Goal: Information Seeking & Learning: Learn about a topic

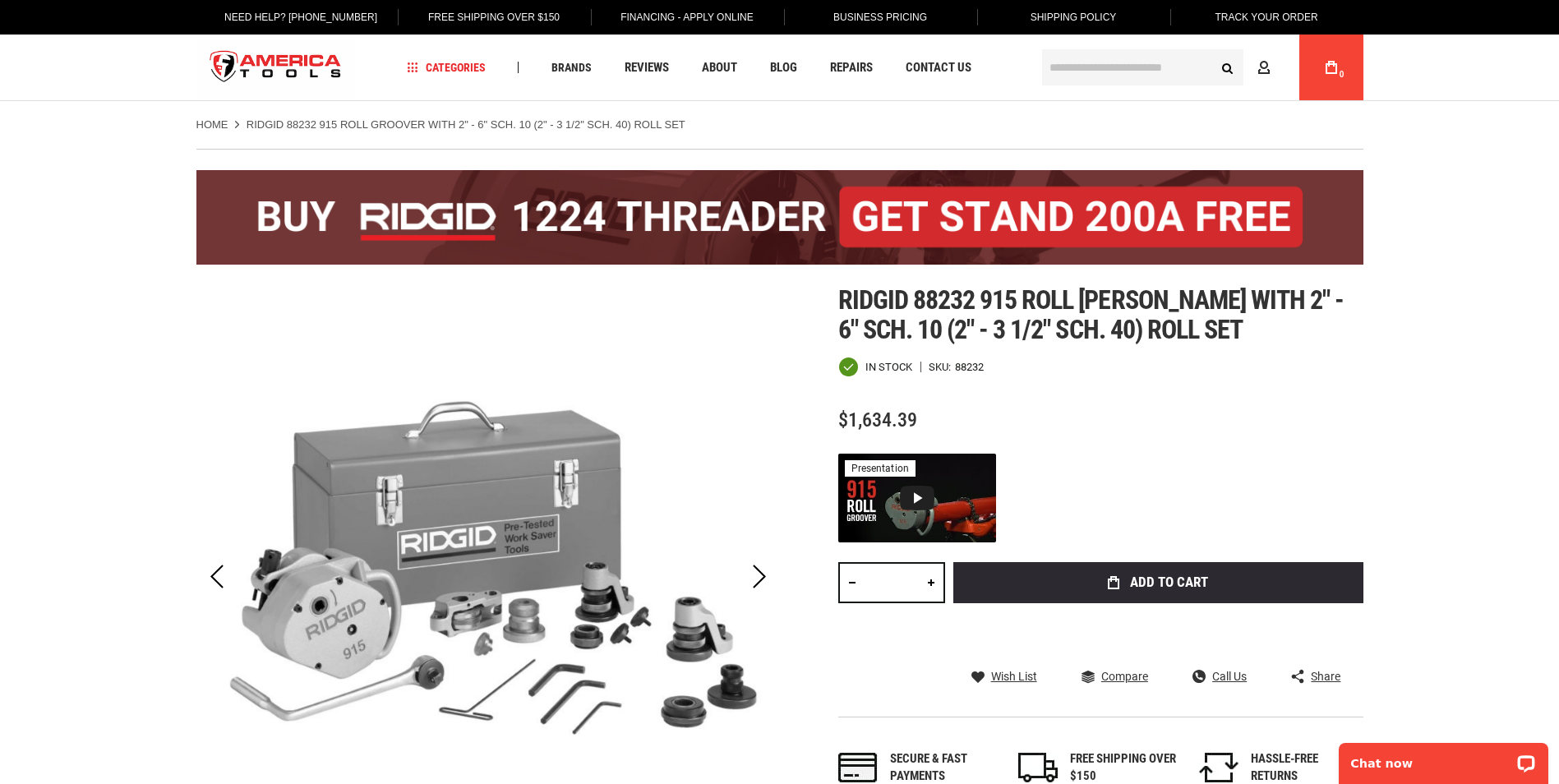
click at [482, 128] on strong "RIDGID 88232 915 ROLL GROOVER WITH 2" - 6" SCH. 10 (2" - 3 1/2" SCH. 40) ROLL S…" at bounding box center [466, 124] width 439 height 12
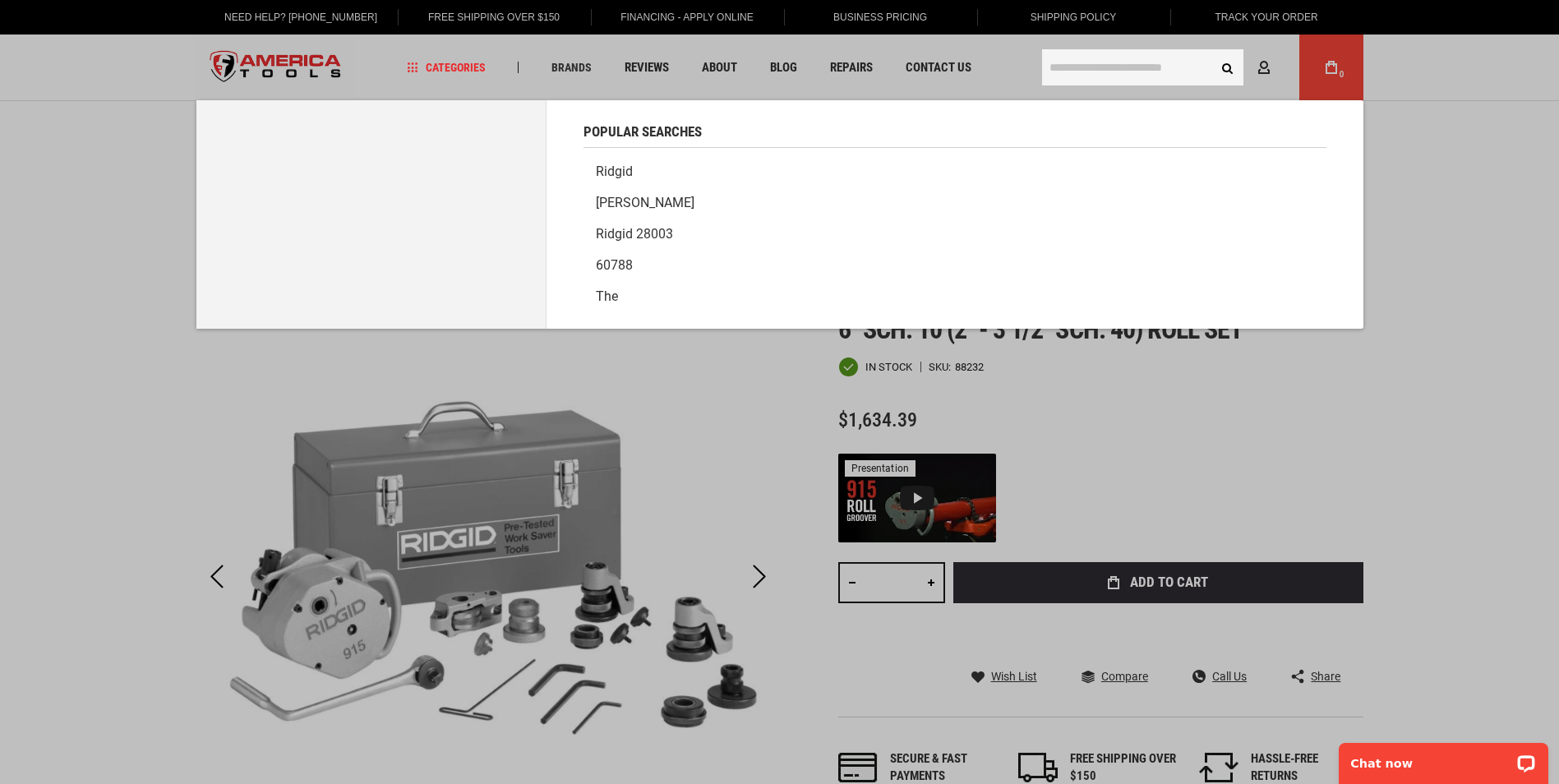
drag, startPoint x: 1096, startPoint y: 67, endPoint x: 1171, endPoint y: 71, distance: 75.1
click at [1099, 67] on input "text" at bounding box center [1143, 67] width 201 height 36
type input "*"
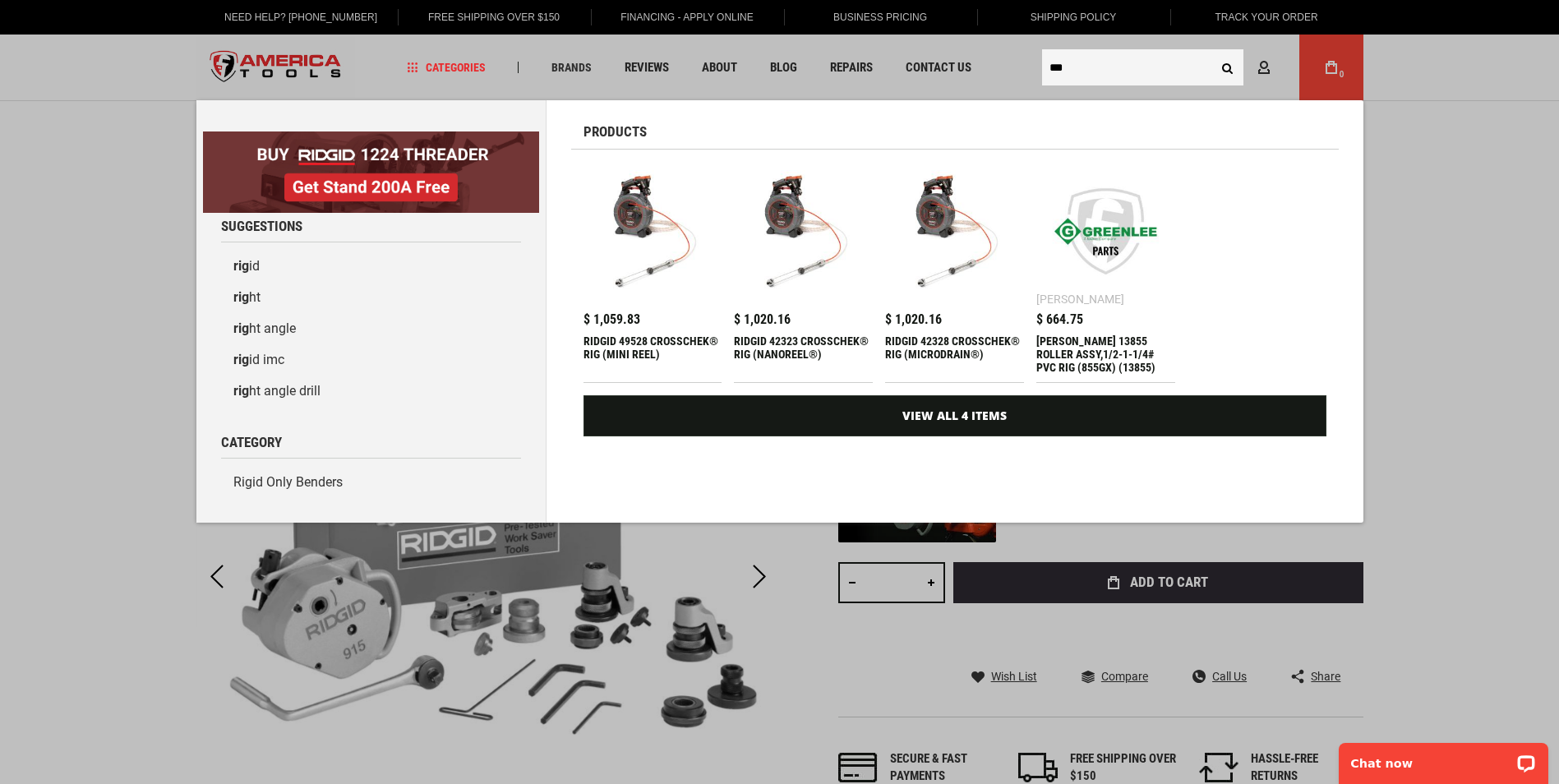
type input "**"
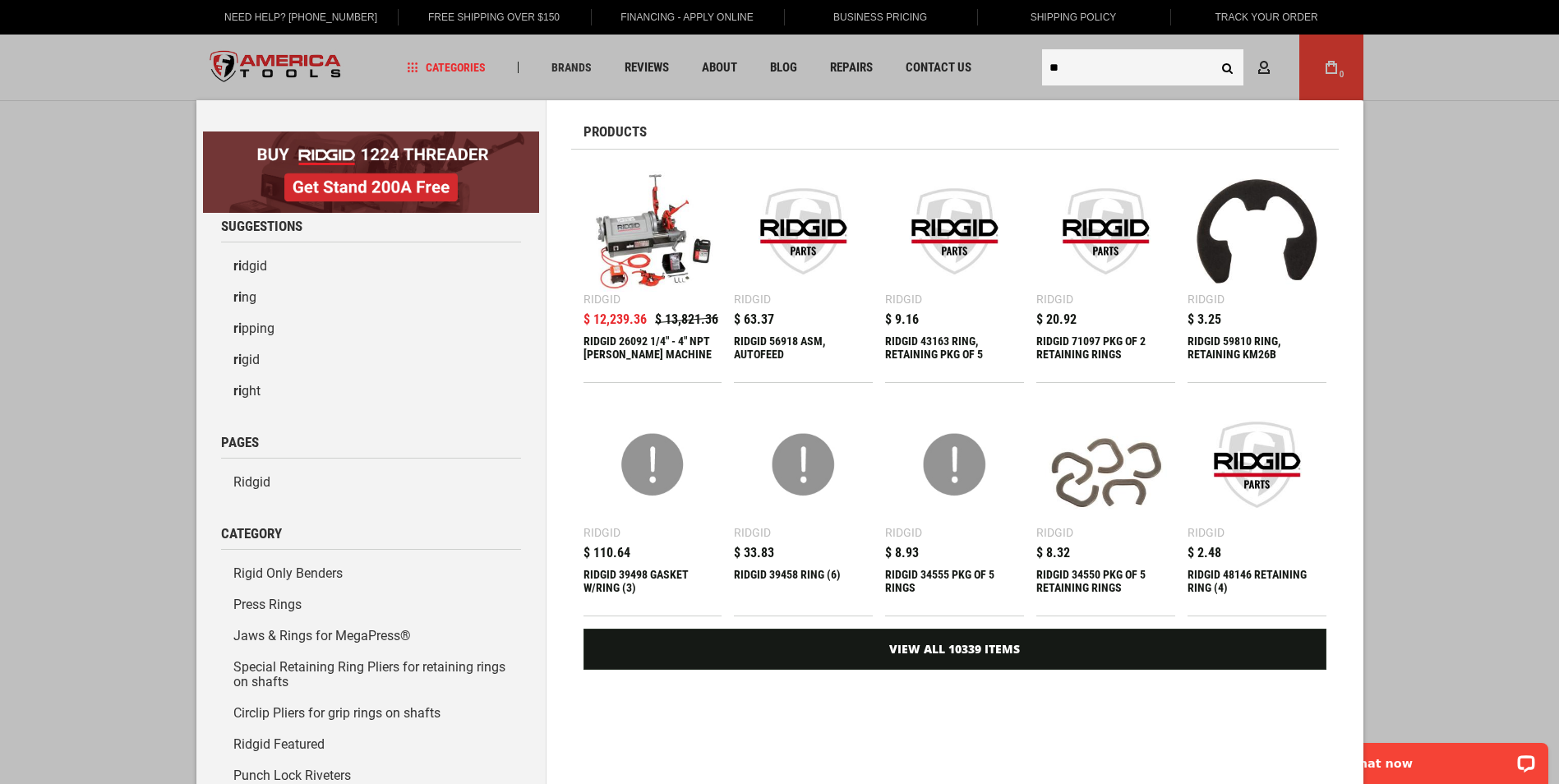
drag, startPoint x: 1081, startPoint y: 65, endPoint x: 1026, endPoint y: 67, distance: 55.0
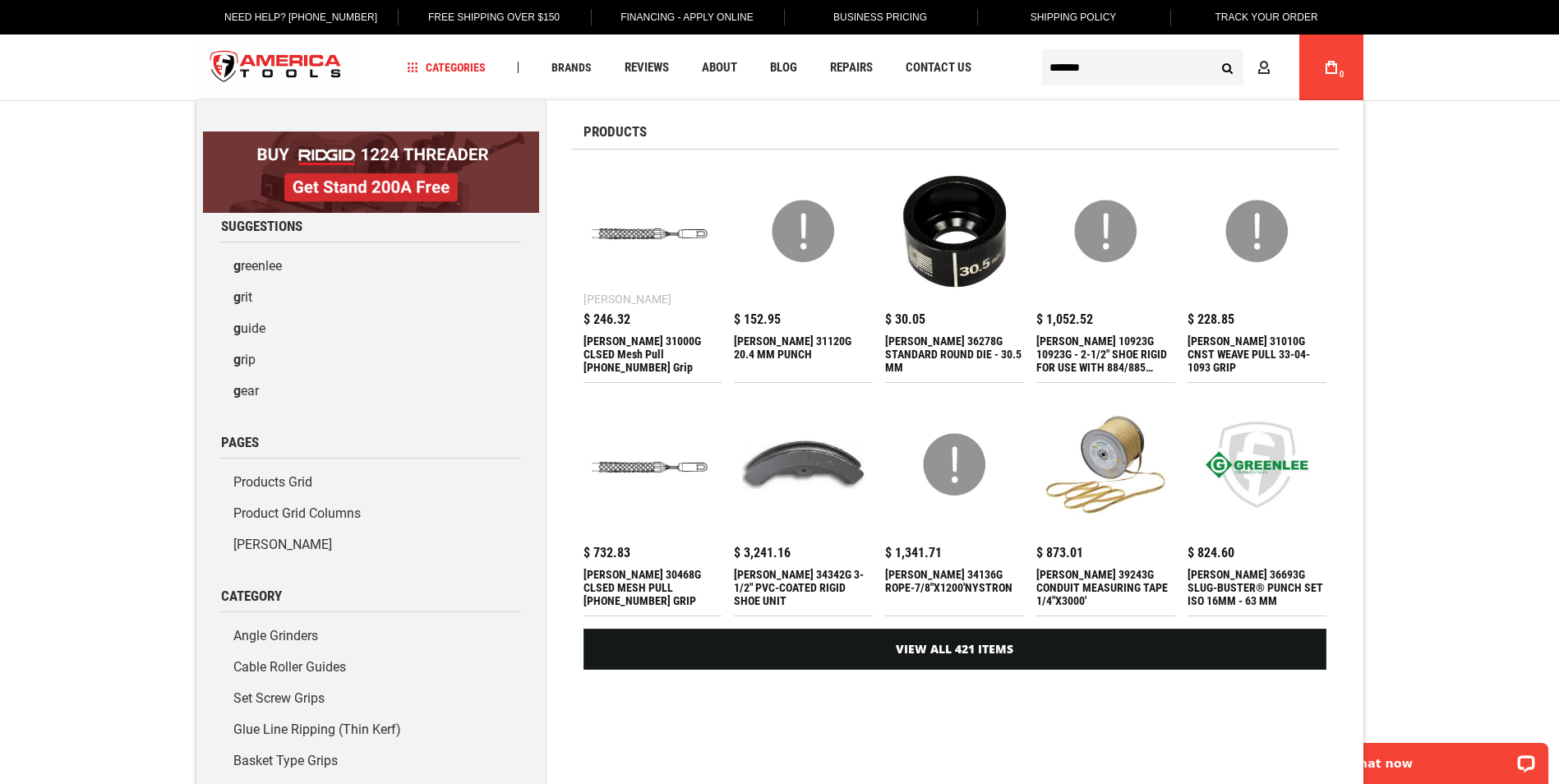
type input "*******"
click at [1212, 52] on button "Search" at bounding box center [1228, 67] width 31 height 31
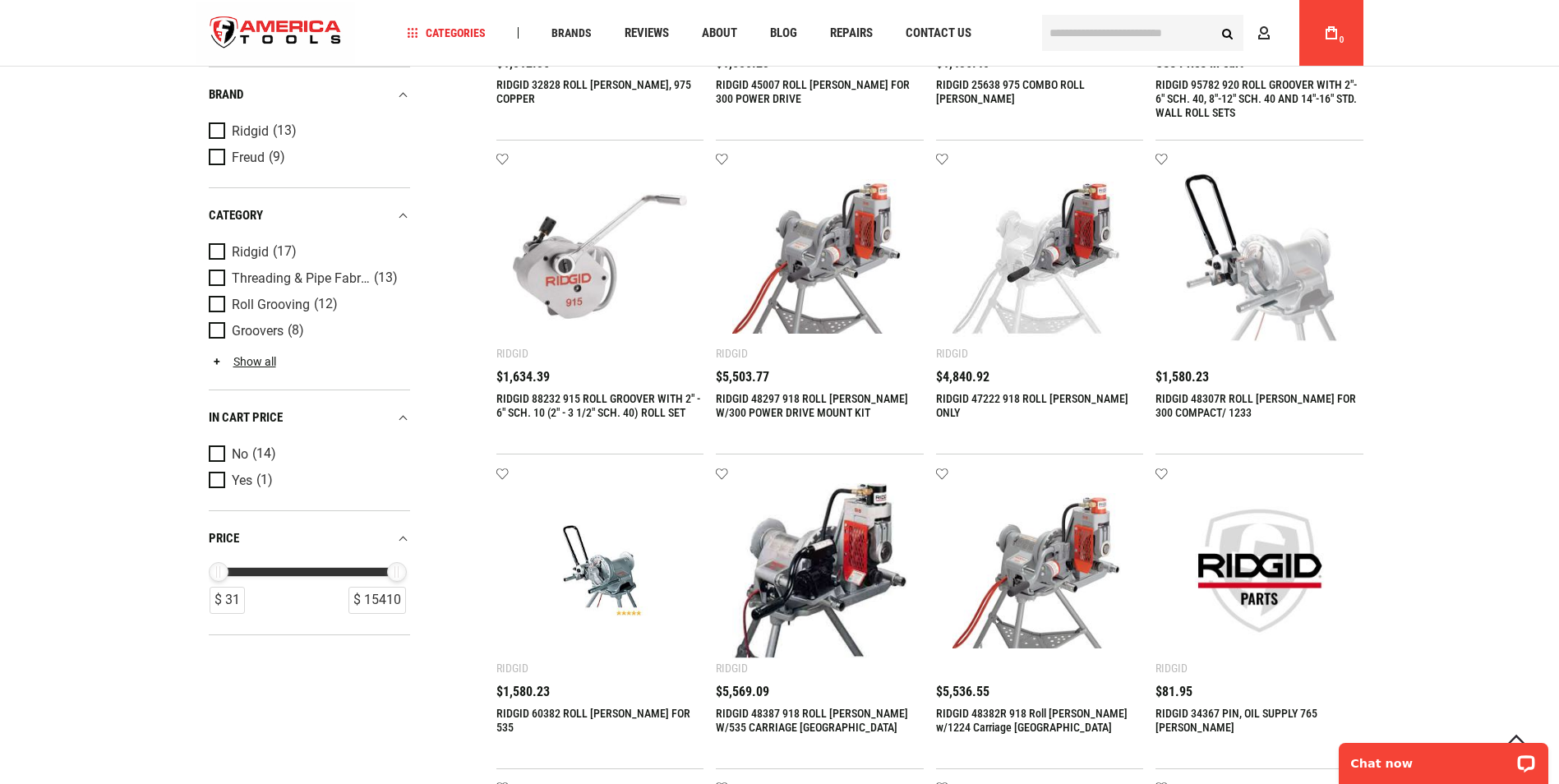
scroll to position [658, 0]
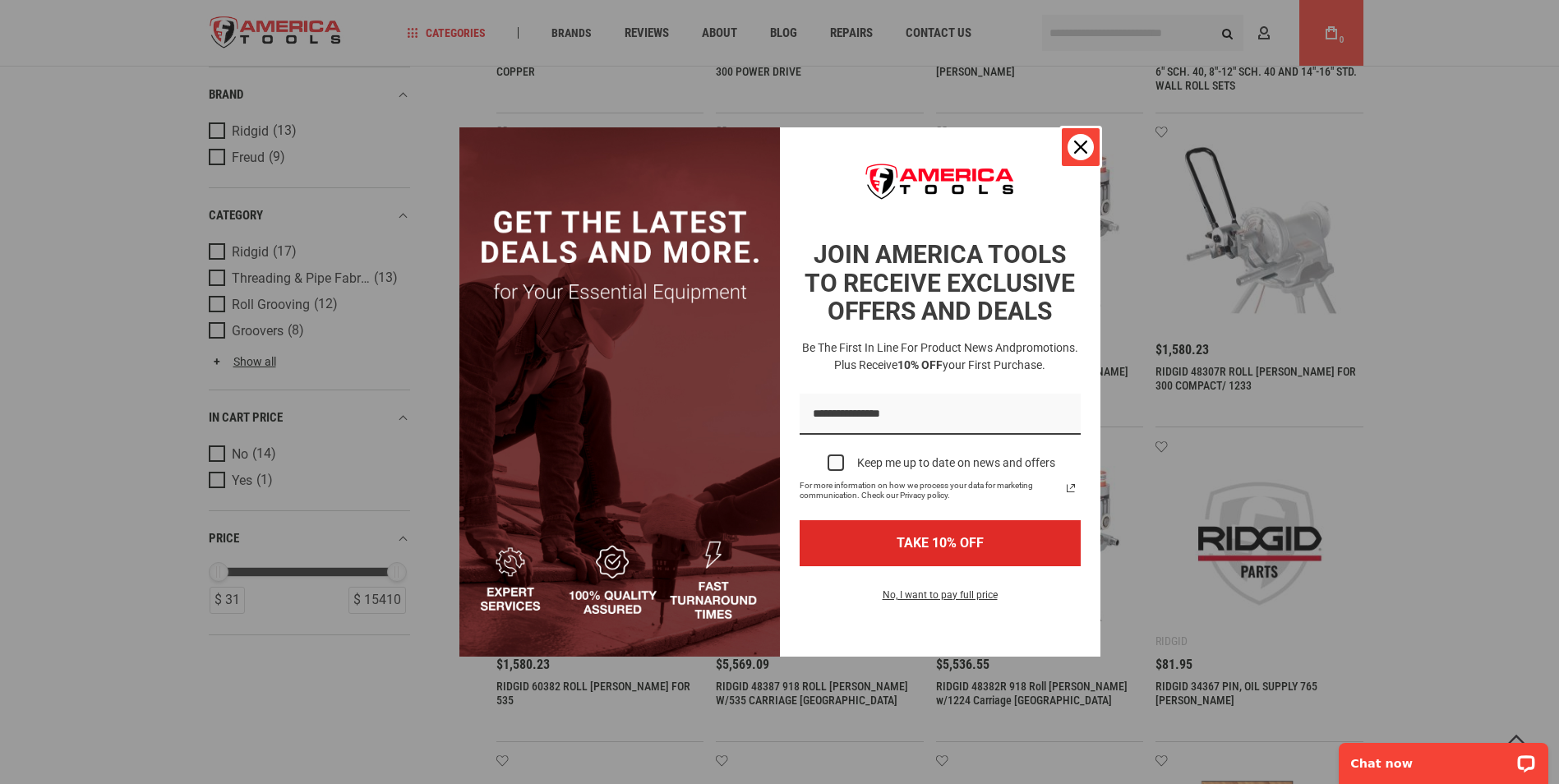
click at [1090, 140] on div "Close" at bounding box center [1081, 147] width 27 height 27
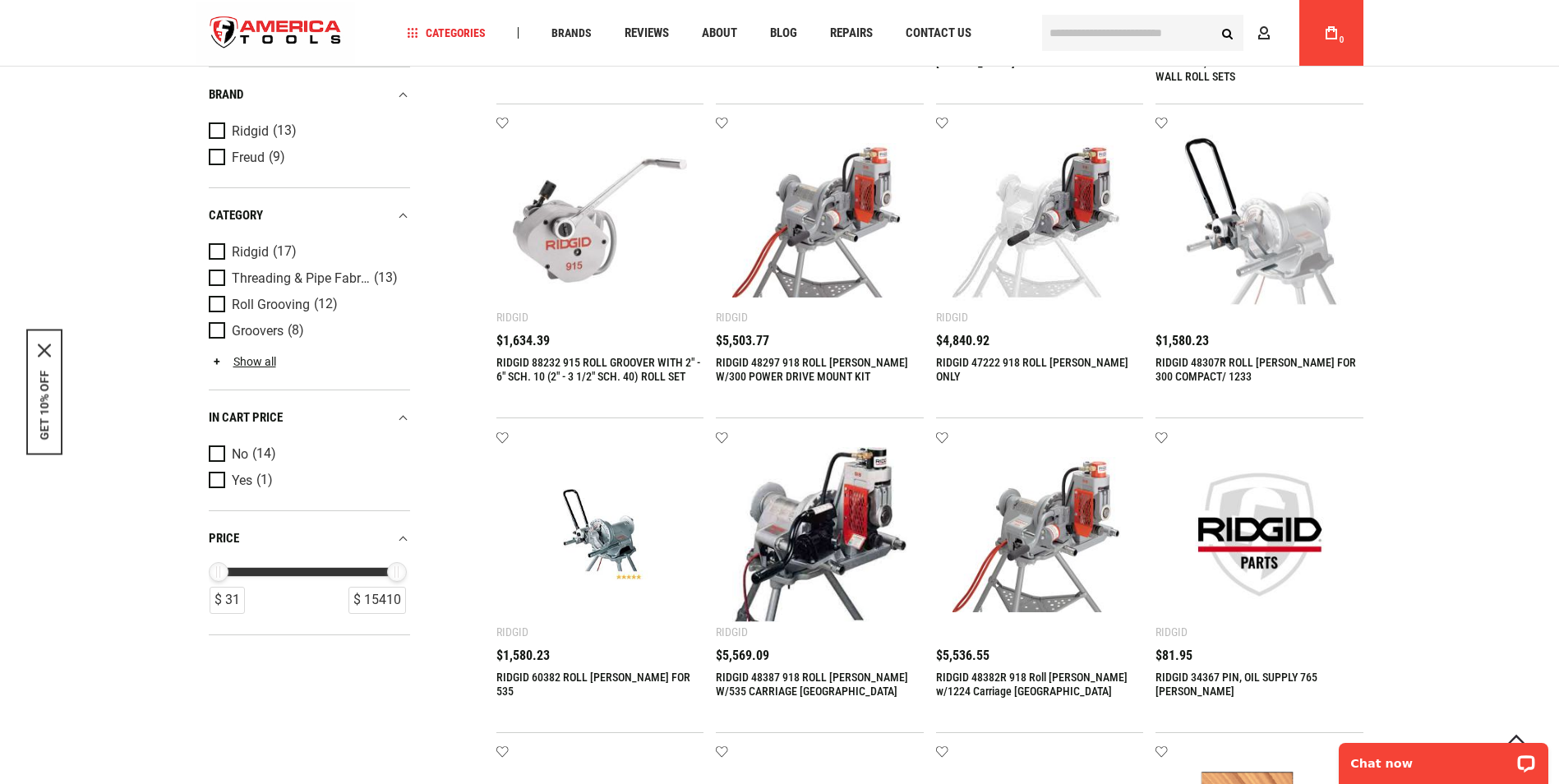
scroll to position [660, 0]
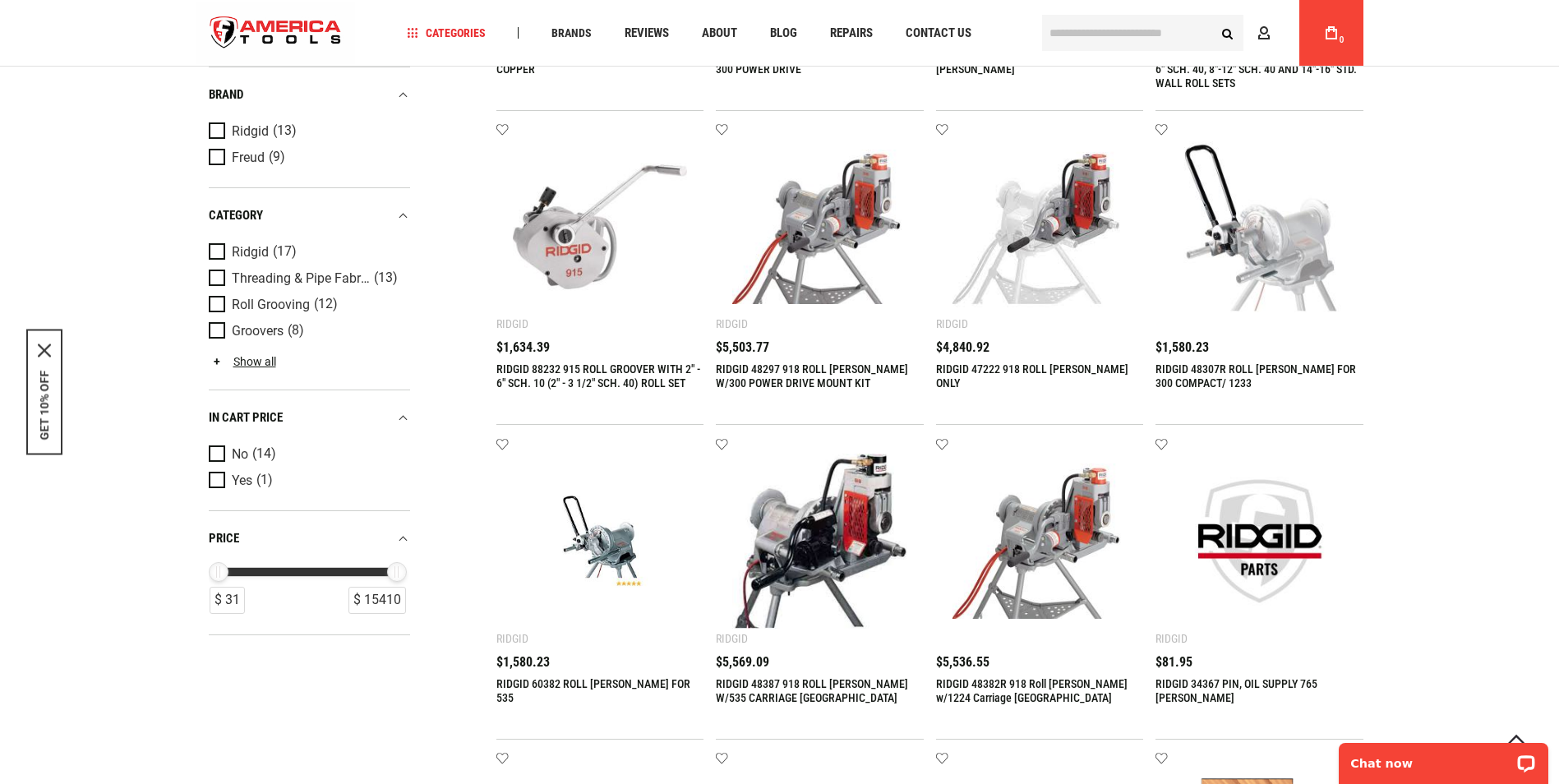
click at [781, 597] on img at bounding box center [819, 541] width 175 height 175
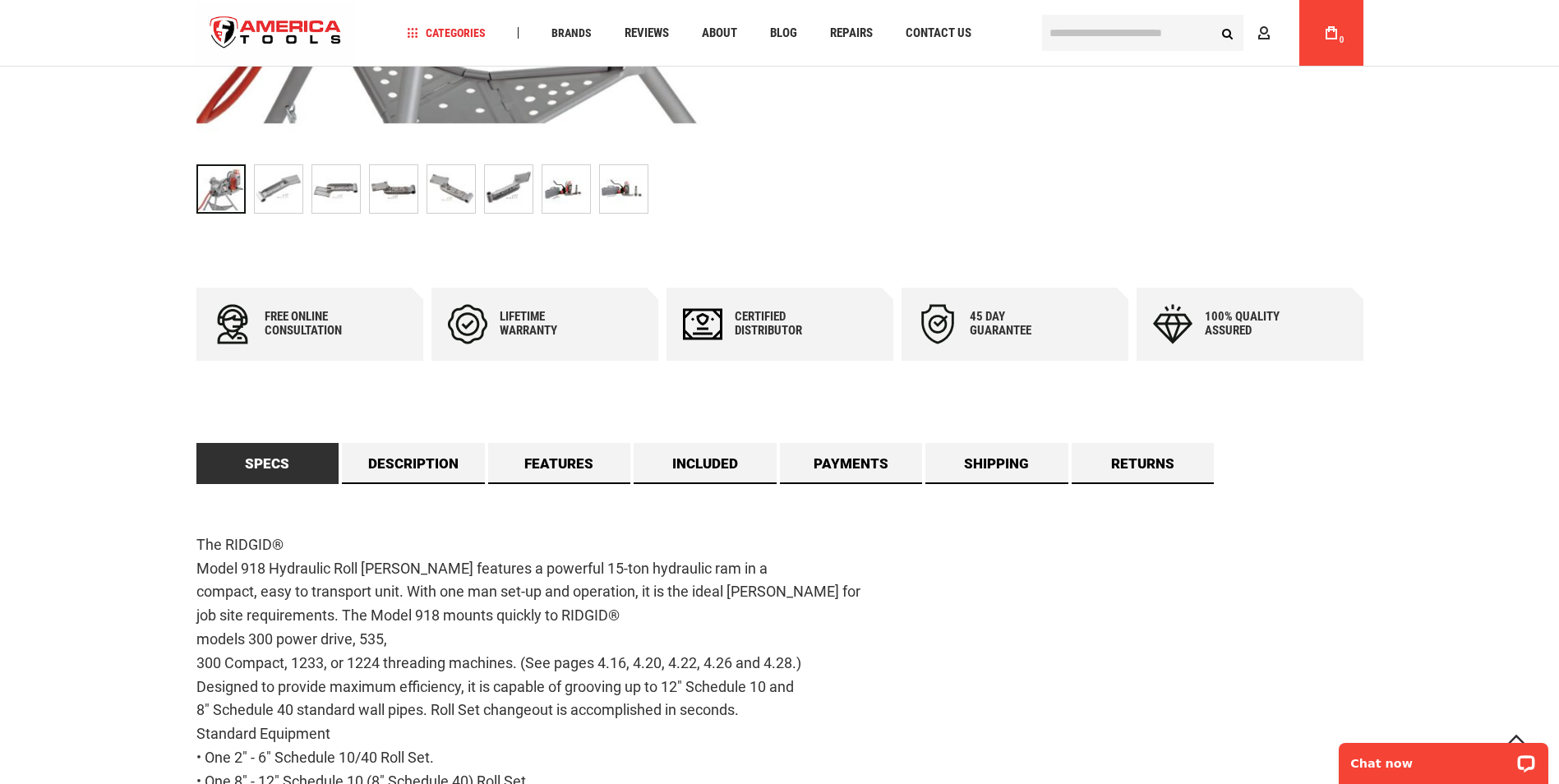
scroll to position [739, 0]
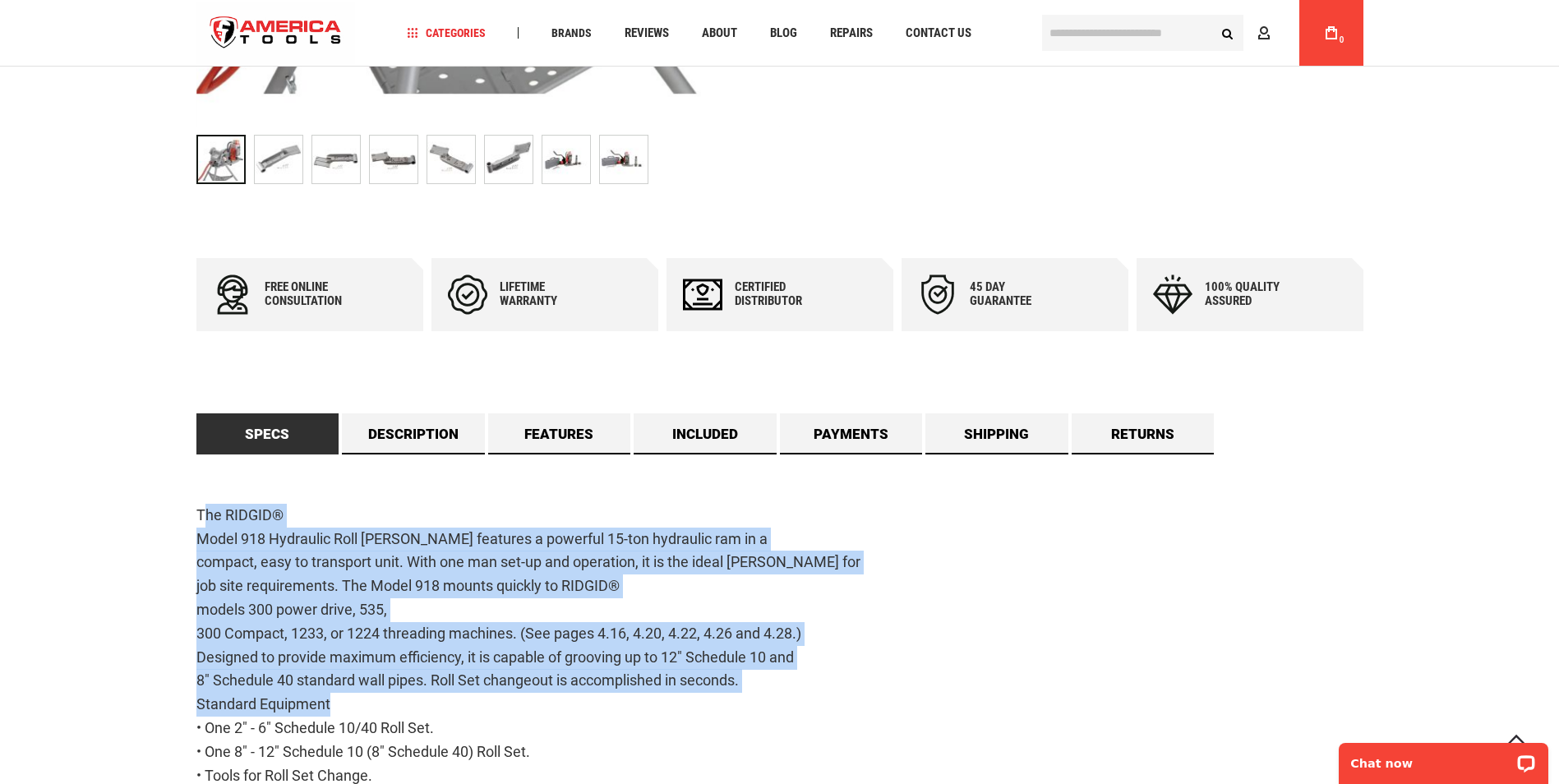
drag, startPoint x: 202, startPoint y: 517, endPoint x: 807, endPoint y: 713, distance: 636.0
click at [807, 713] on p "The RIDGID® Model 918 Hydraulic Roll [PERSON_NAME] features a powerful 15-ton h…" at bounding box center [780, 658] width 1167 height 308
click at [423, 585] on p "The RIDGID® Model 918 Hydraulic Roll [PERSON_NAME] features a powerful 15-ton h…" at bounding box center [780, 658] width 1167 height 308
drag, startPoint x: 622, startPoint y: 597, endPoint x: 724, endPoint y: 698, distance: 143.5
click at [724, 698] on p "The RIDGID® Model 918 Hydraulic Roll [PERSON_NAME] features a powerful 15-ton h…" at bounding box center [780, 658] width 1167 height 308
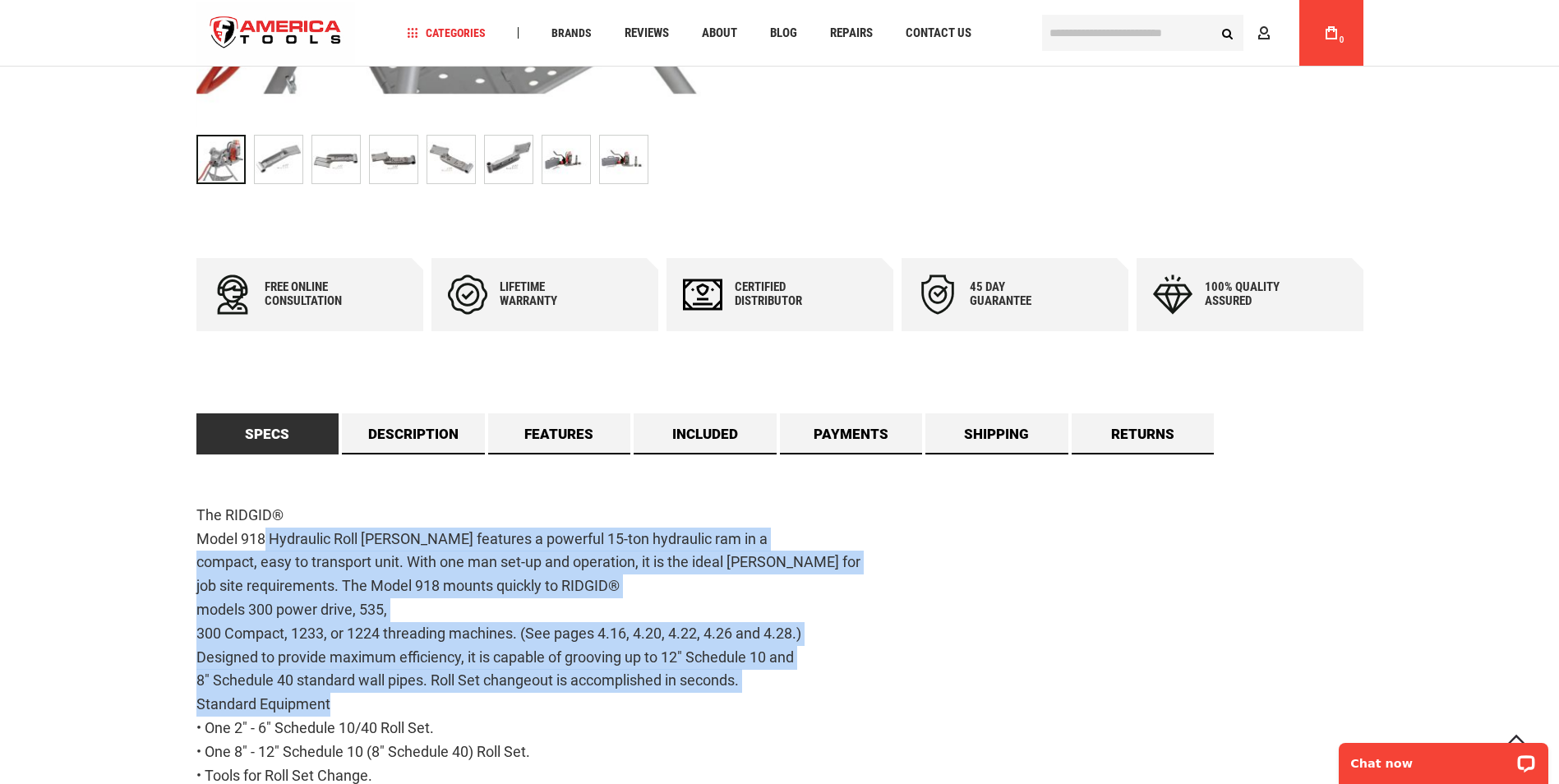
click at [395, 644] on p "The RIDGID® Model 918 Hydraulic Roll [PERSON_NAME] features a powerful 15-ton h…" at bounding box center [780, 658] width 1167 height 308
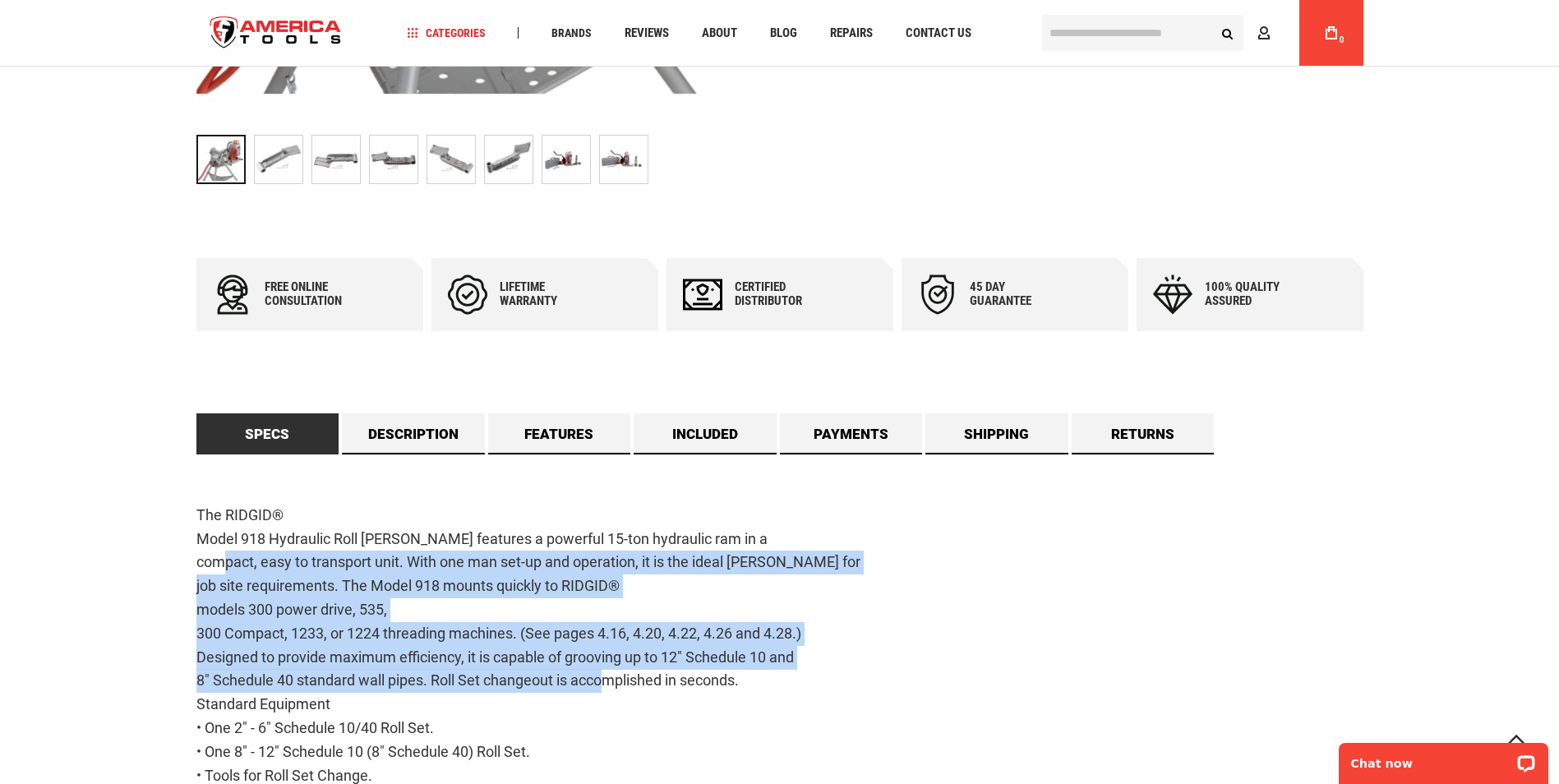
drag, startPoint x: 225, startPoint y: 554, endPoint x: 603, endPoint y: 688, distance: 401.0
click at [603, 688] on p "The RIDGID® Model 918 Hydraulic Roll [PERSON_NAME] features a powerful 15-ton h…" at bounding box center [780, 658] width 1167 height 308
click at [334, 608] on p "The RIDGID® Model 918 Hydraulic Roll [PERSON_NAME] features a powerful 15-ton h…" at bounding box center [780, 658] width 1167 height 308
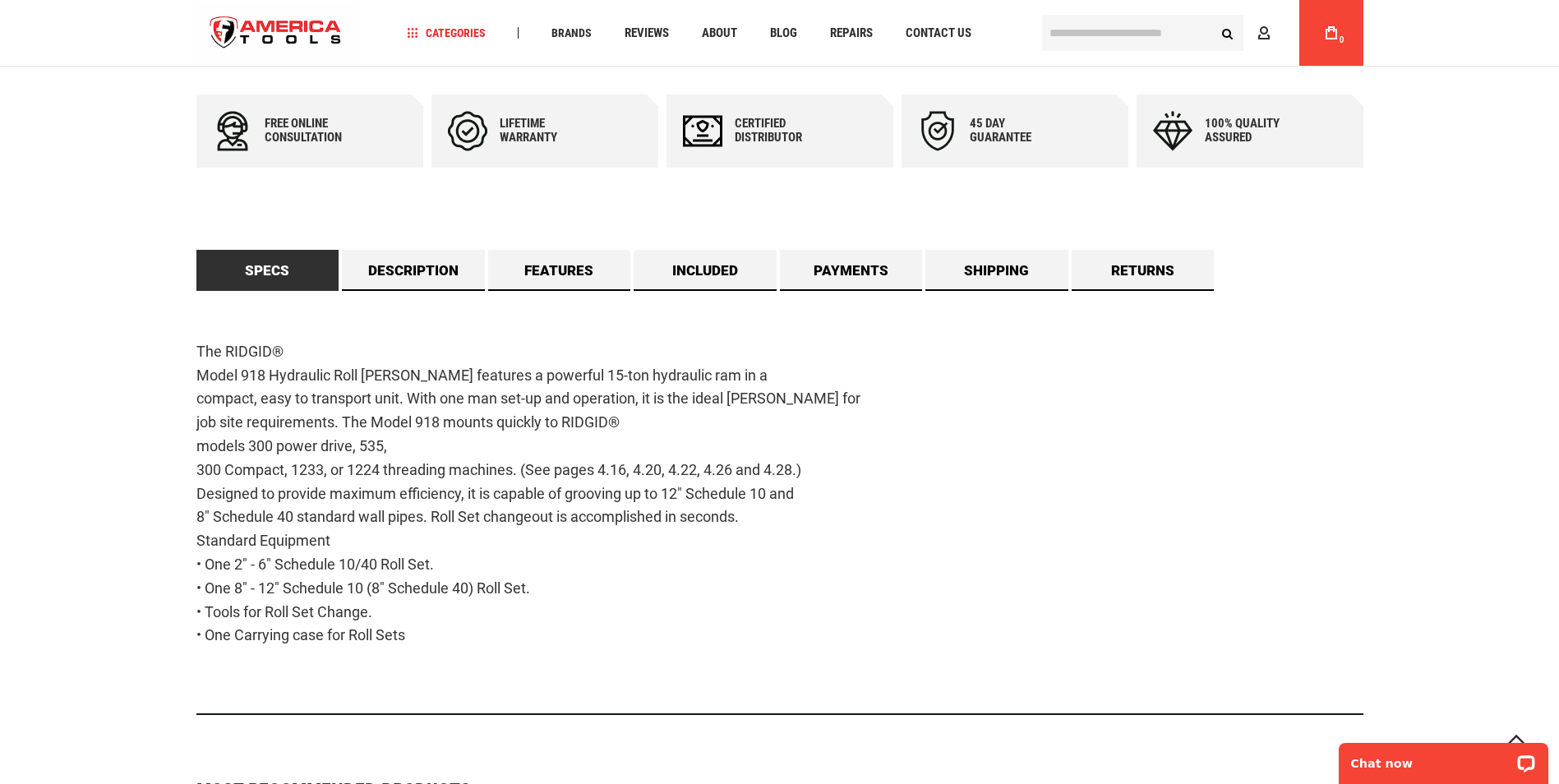
scroll to position [904, 0]
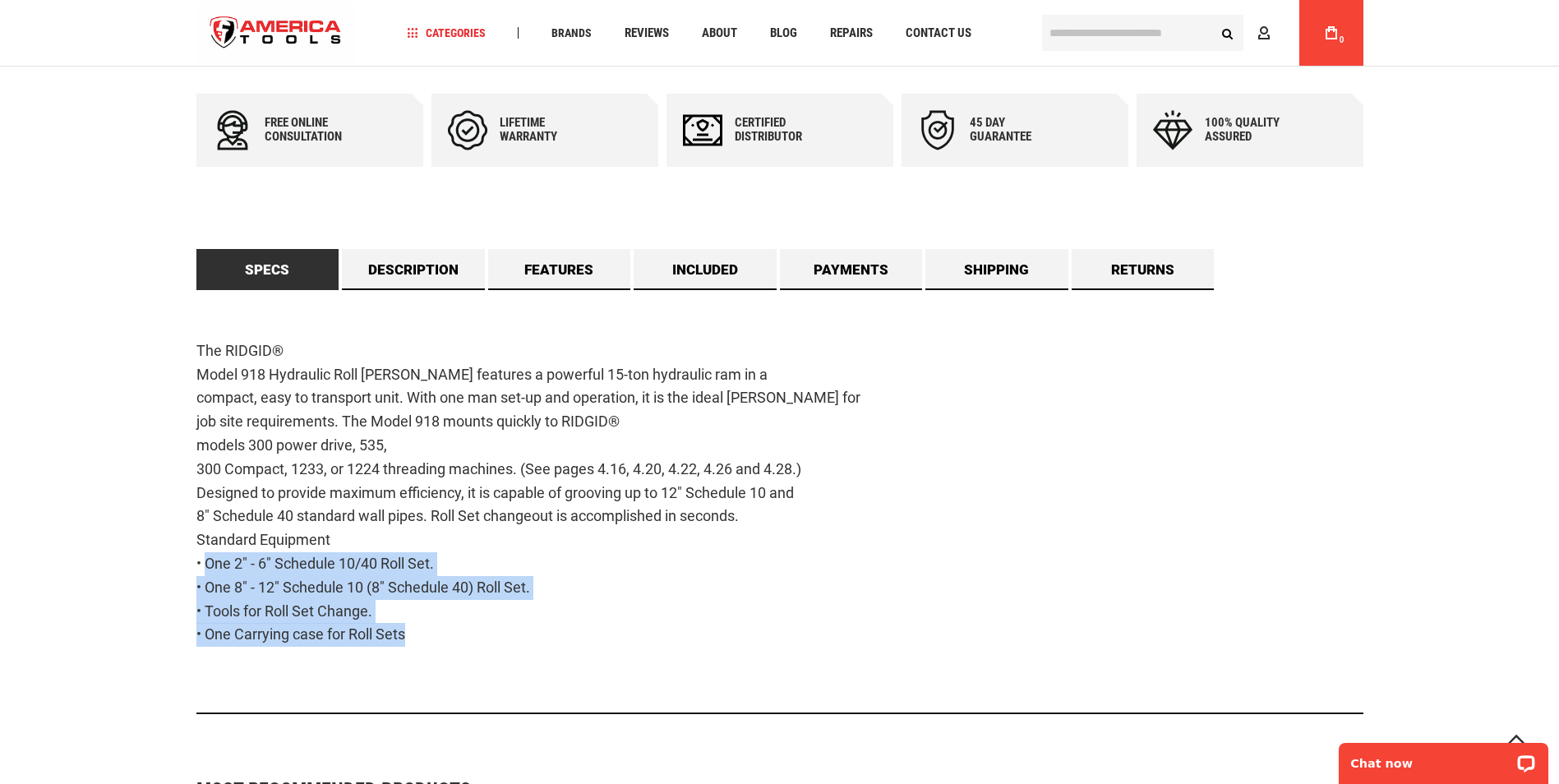
drag, startPoint x: 260, startPoint y: 567, endPoint x: 416, endPoint y: 628, distance: 167.5
click at [416, 628] on p "The RIDGID® Model 918 Hydraulic Roll [PERSON_NAME] features a powerful 15-ton h…" at bounding box center [780, 494] width 1167 height 308
drag, startPoint x: 416, startPoint y: 628, endPoint x: 346, endPoint y: 605, distance: 73.7
click at [346, 606] on p "The RIDGID® Model 918 Hydraulic Roll [PERSON_NAME] features a powerful 15-ton h…" at bounding box center [780, 494] width 1167 height 308
drag, startPoint x: 267, startPoint y: 546, endPoint x: 497, endPoint y: 636, distance: 247.0
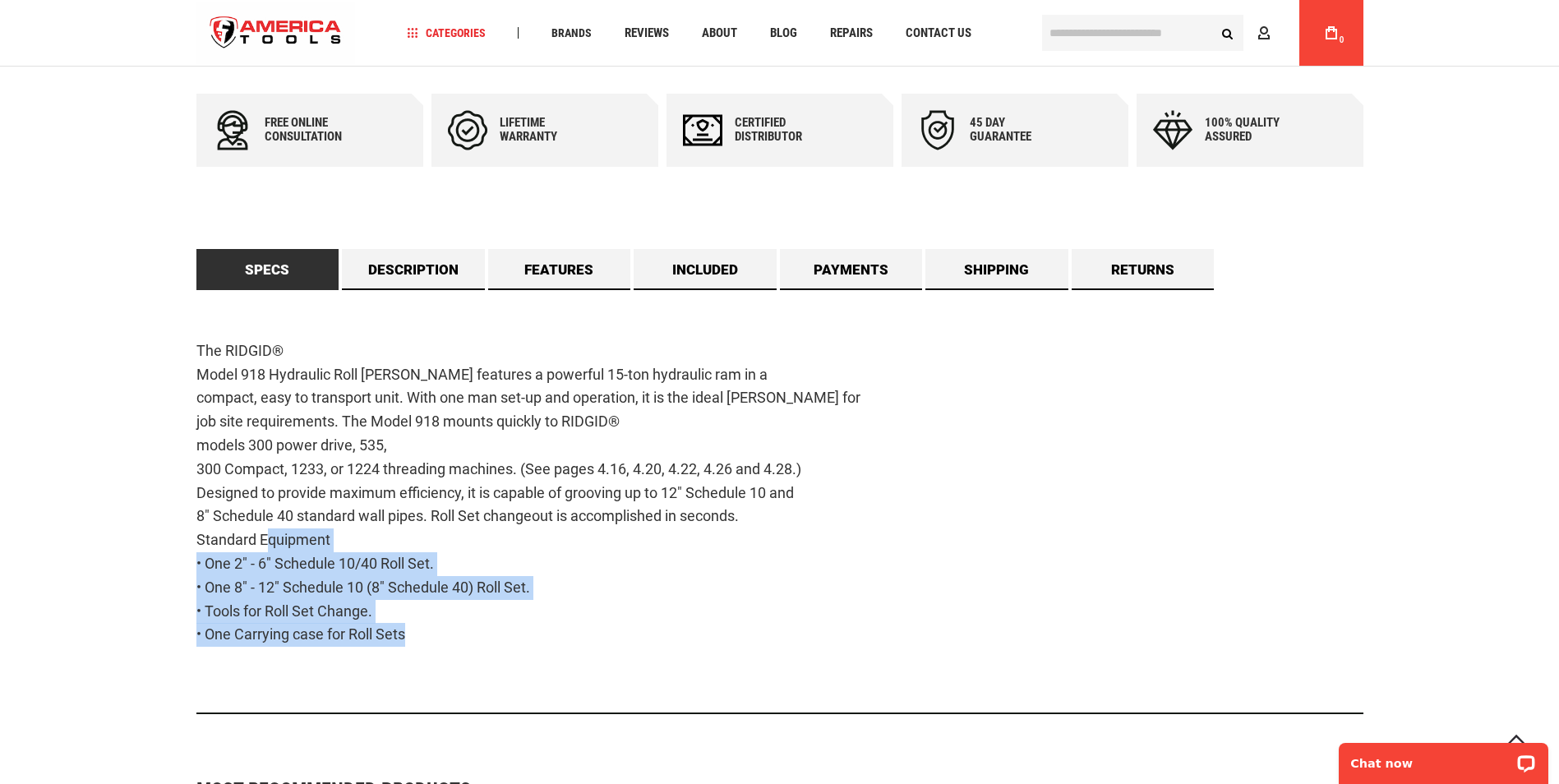
click at [497, 636] on p "The RIDGID® Model 918 Hydraulic Roll [PERSON_NAME] features a powerful 15-ton h…" at bounding box center [780, 494] width 1167 height 308
drag, startPoint x: 497, startPoint y: 636, endPoint x: 417, endPoint y: 633, distance: 80.1
click at [413, 634] on p "The RIDGID® Model 918 Hydraulic Roll [PERSON_NAME] features a powerful 15-ton h…" at bounding box center [780, 494] width 1167 height 308
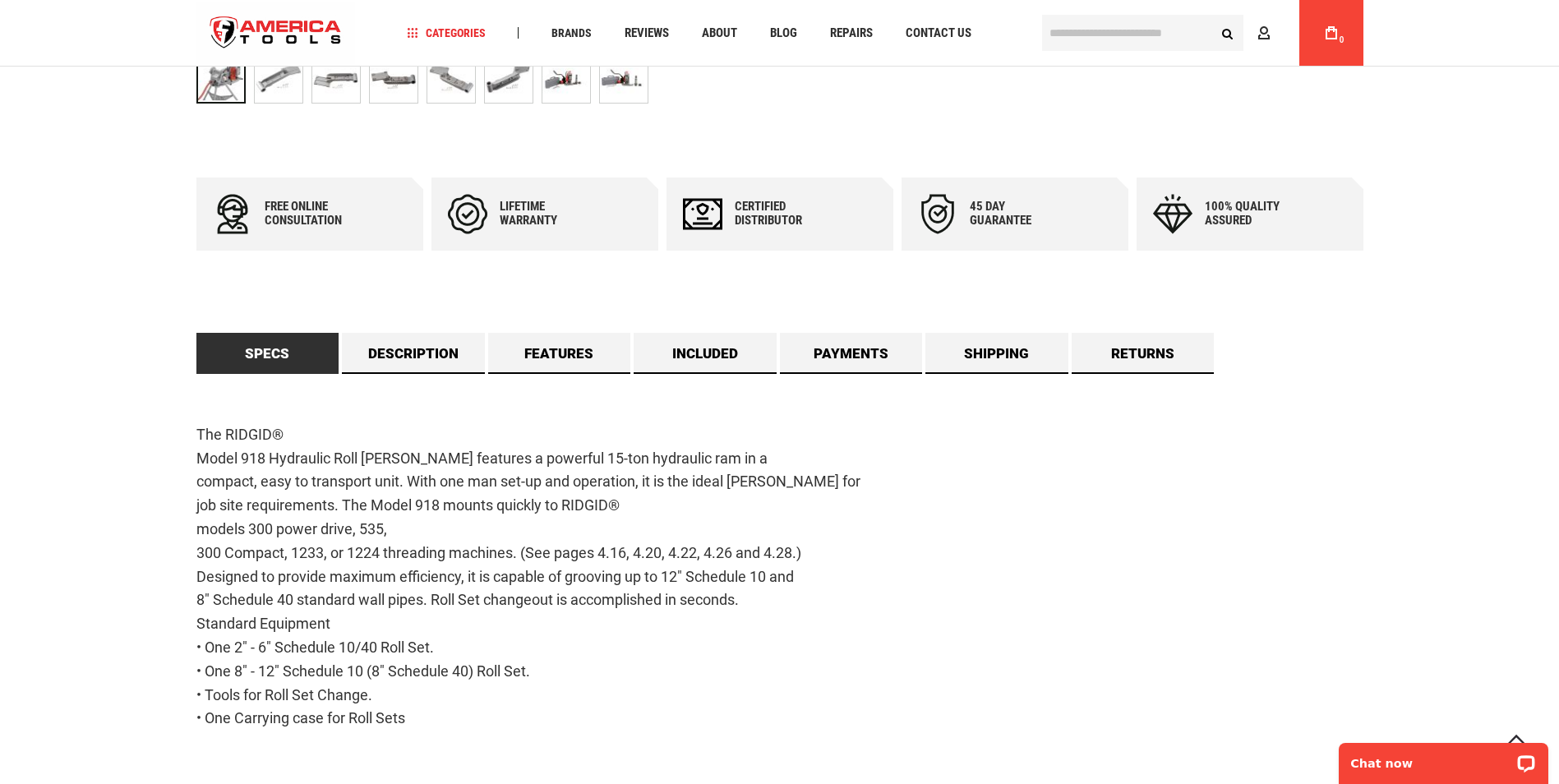
scroll to position [822, 0]
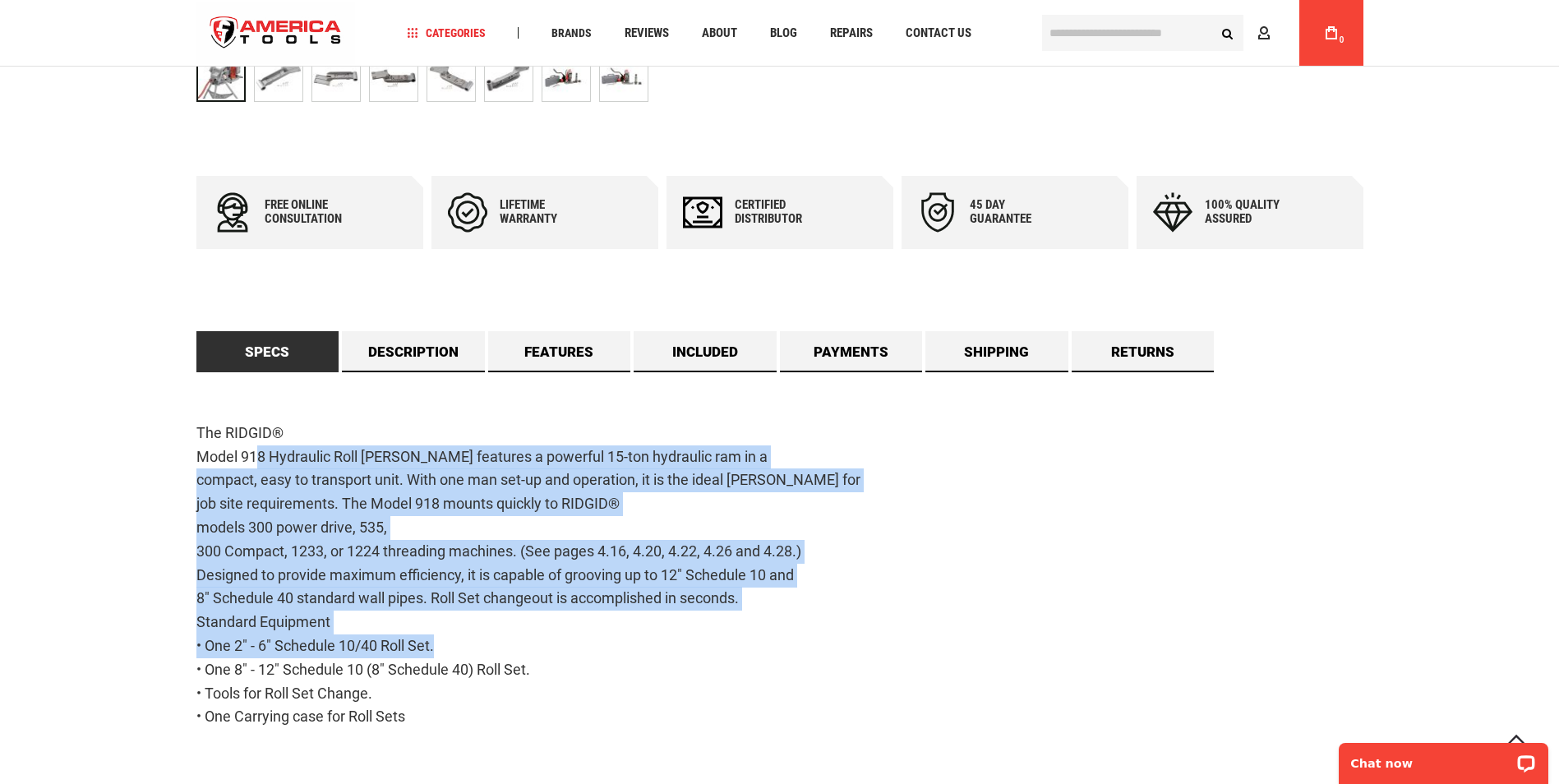
drag, startPoint x: 249, startPoint y: 461, endPoint x: 640, endPoint y: 646, distance: 432.6
click at [640, 646] on p "The RIDGID® Model 918 Hydraulic Roll [PERSON_NAME] features a powerful 15-ton h…" at bounding box center [780, 575] width 1167 height 308
click at [293, 649] on p "The RIDGID® Model 918 Hydraulic Roll [PERSON_NAME] features a powerful 15-ton h…" at bounding box center [780, 575] width 1167 height 308
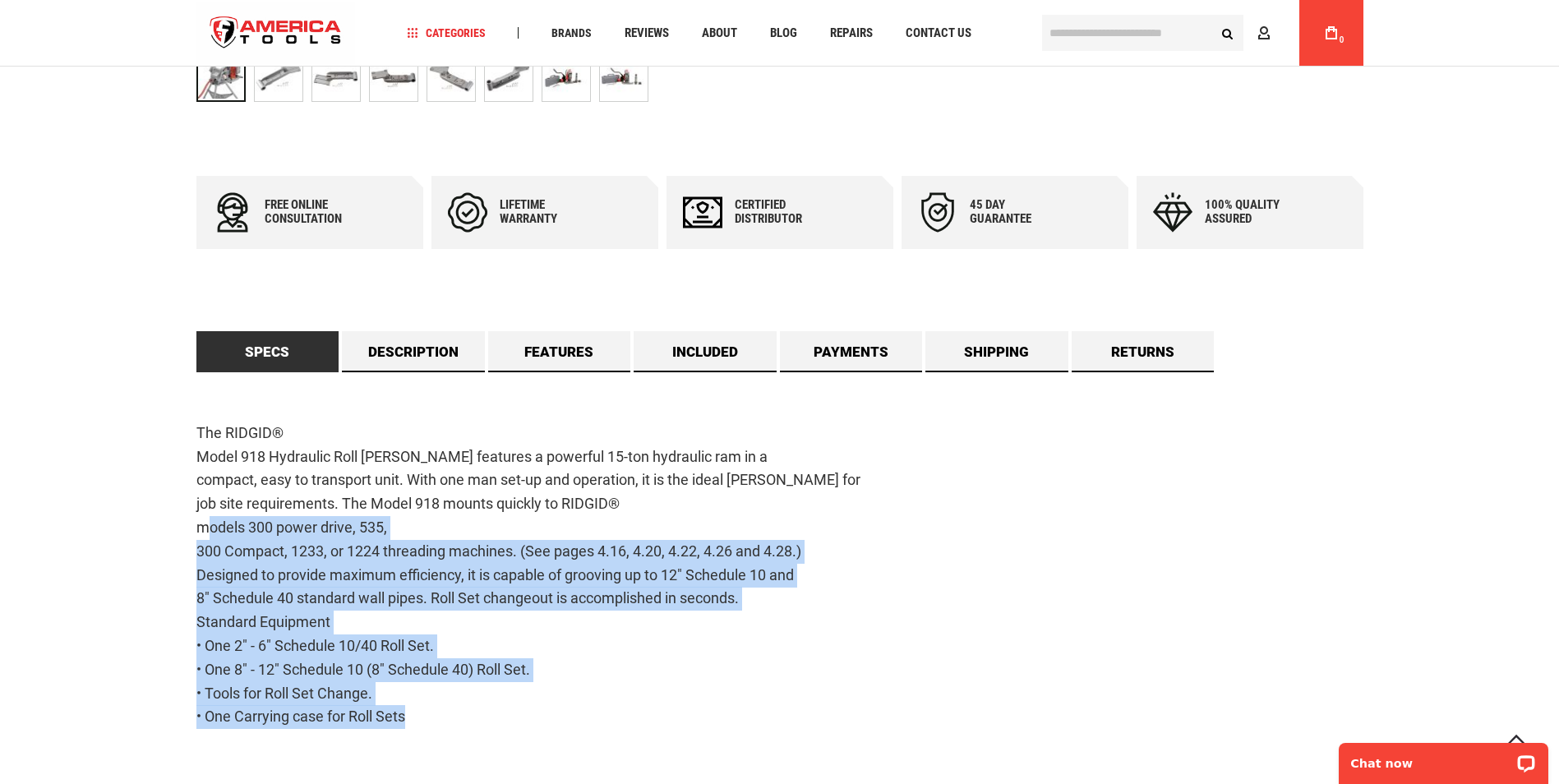
drag, startPoint x: 458, startPoint y: 625, endPoint x: 546, endPoint y: 707, distance: 120.3
click at [546, 707] on p "The RIDGID® Model 918 Hydraulic Roll [PERSON_NAME] features a powerful 15-ton h…" at bounding box center [780, 575] width 1167 height 308
drag, startPoint x: 546, startPoint y: 707, endPoint x: 447, endPoint y: 694, distance: 99.8
click at [472, 709] on p "The RIDGID® Model 918 Hydraulic Roll [PERSON_NAME] features a powerful 15-ton h…" at bounding box center [780, 575] width 1167 height 308
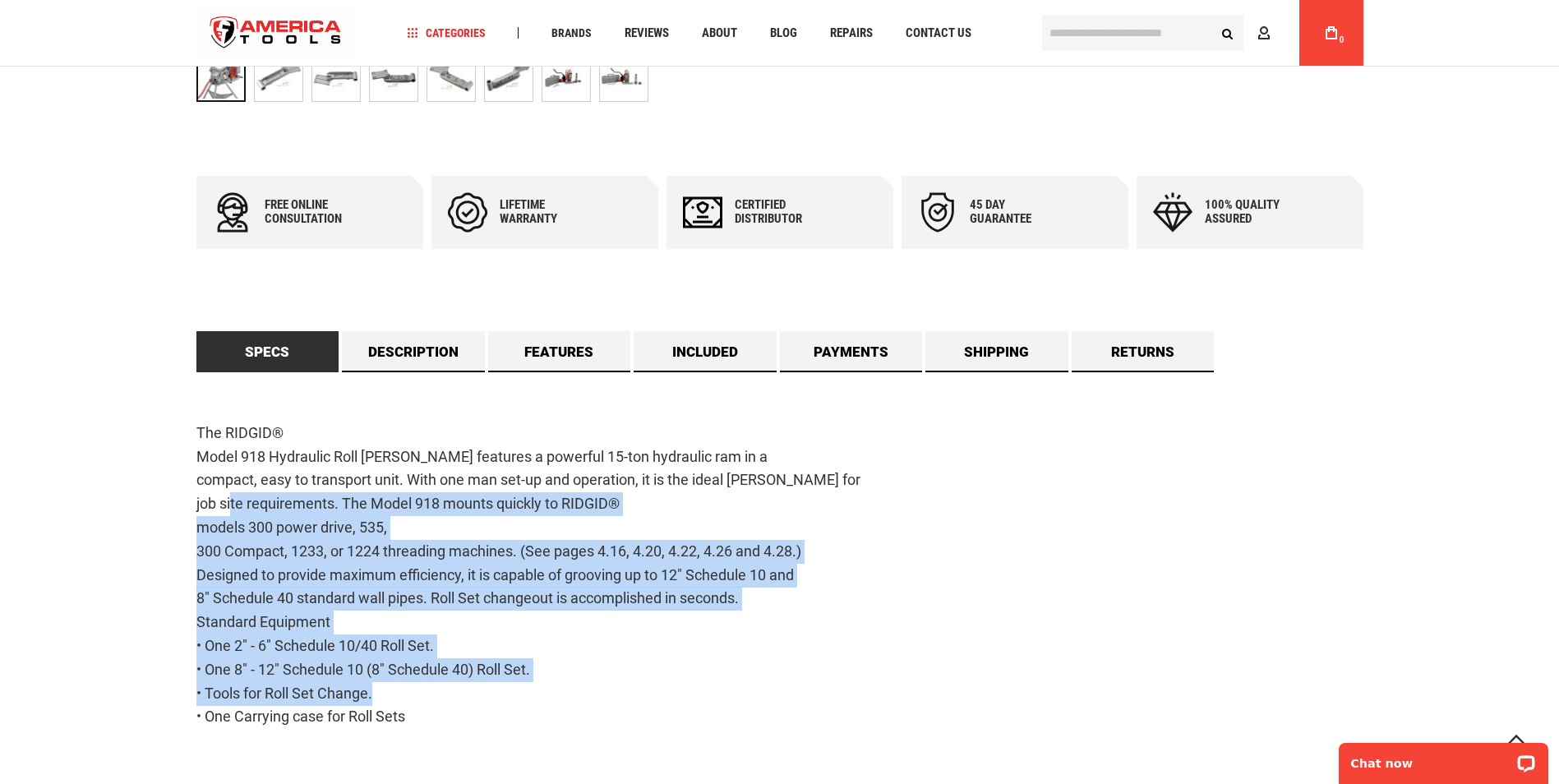
drag, startPoint x: 254, startPoint y: 519, endPoint x: 437, endPoint y: 700, distance: 257.4
click at [437, 700] on p "The RIDGID® Model 918 Hydraulic Roll [PERSON_NAME] features a powerful 15-ton h…" at bounding box center [780, 575] width 1167 height 308
drag, startPoint x: 437, startPoint y: 700, endPoint x: 324, endPoint y: 573, distance: 170.0
click at [324, 573] on p "The RIDGID® Model 918 Hydraulic Roll [PERSON_NAME] features a powerful 15-ton h…" at bounding box center [780, 575] width 1167 height 308
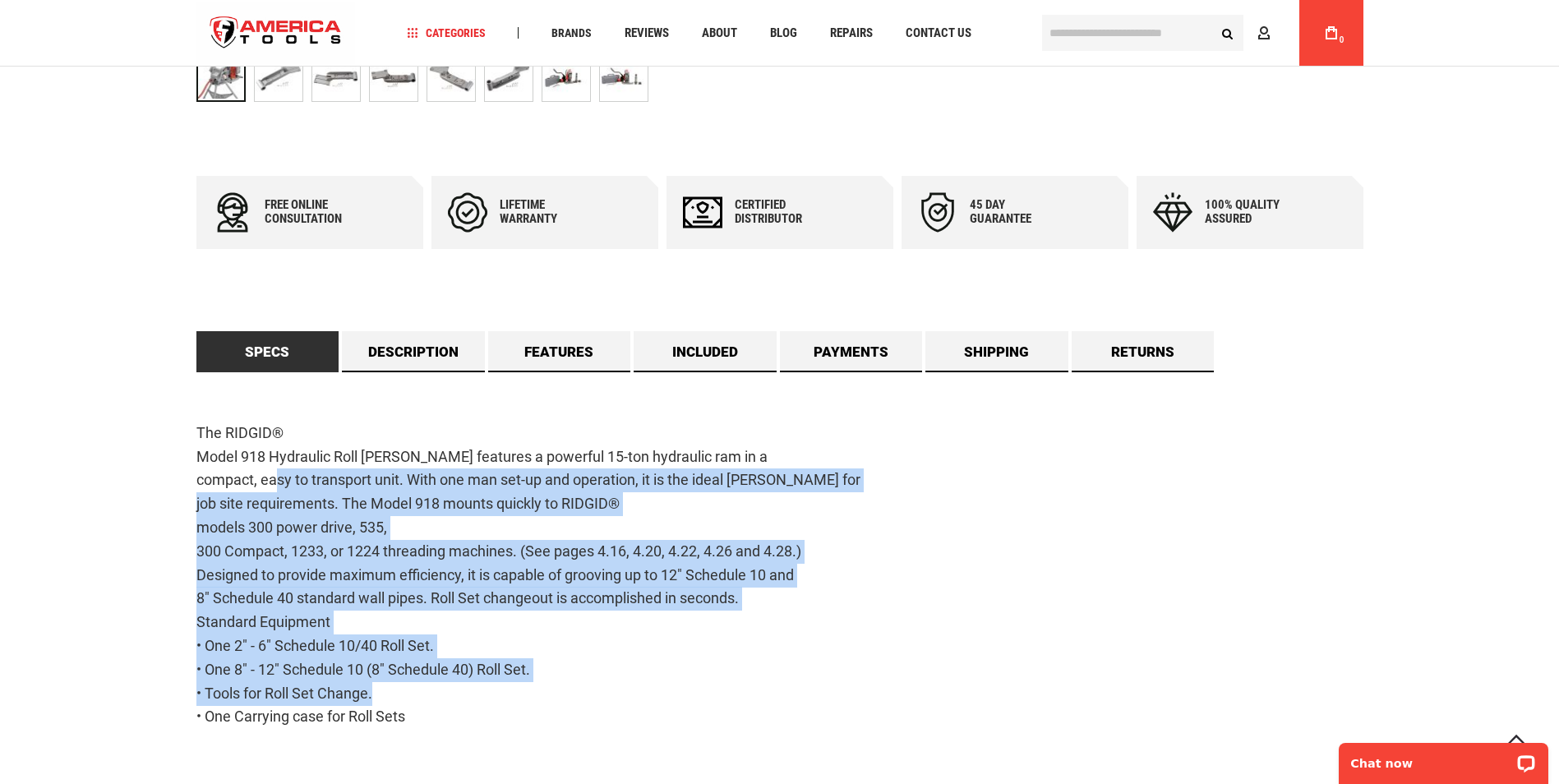
drag, startPoint x: 279, startPoint y: 487, endPoint x: 502, endPoint y: 690, distance: 301.6
click at [502, 690] on p "The RIDGID® Model 918 Hydraulic Roll [PERSON_NAME] features a powerful 15-ton h…" at bounding box center [780, 575] width 1167 height 308
drag, startPoint x: 502, startPoint y: 690, endPoint x: 321, endPoint y: 553, distance: 227.0
click at [358, 623] on p "The RIDGID® Model 918 Hydraulic Roll [PERSON_NAME] features a powerful 15-ton h…" at bounding box center [780, 575] width 1167 height 308
drag, startPoint x: 285, startPoint y: 487, endPoint x: 539, endPoint y: 695, distance: 328.3
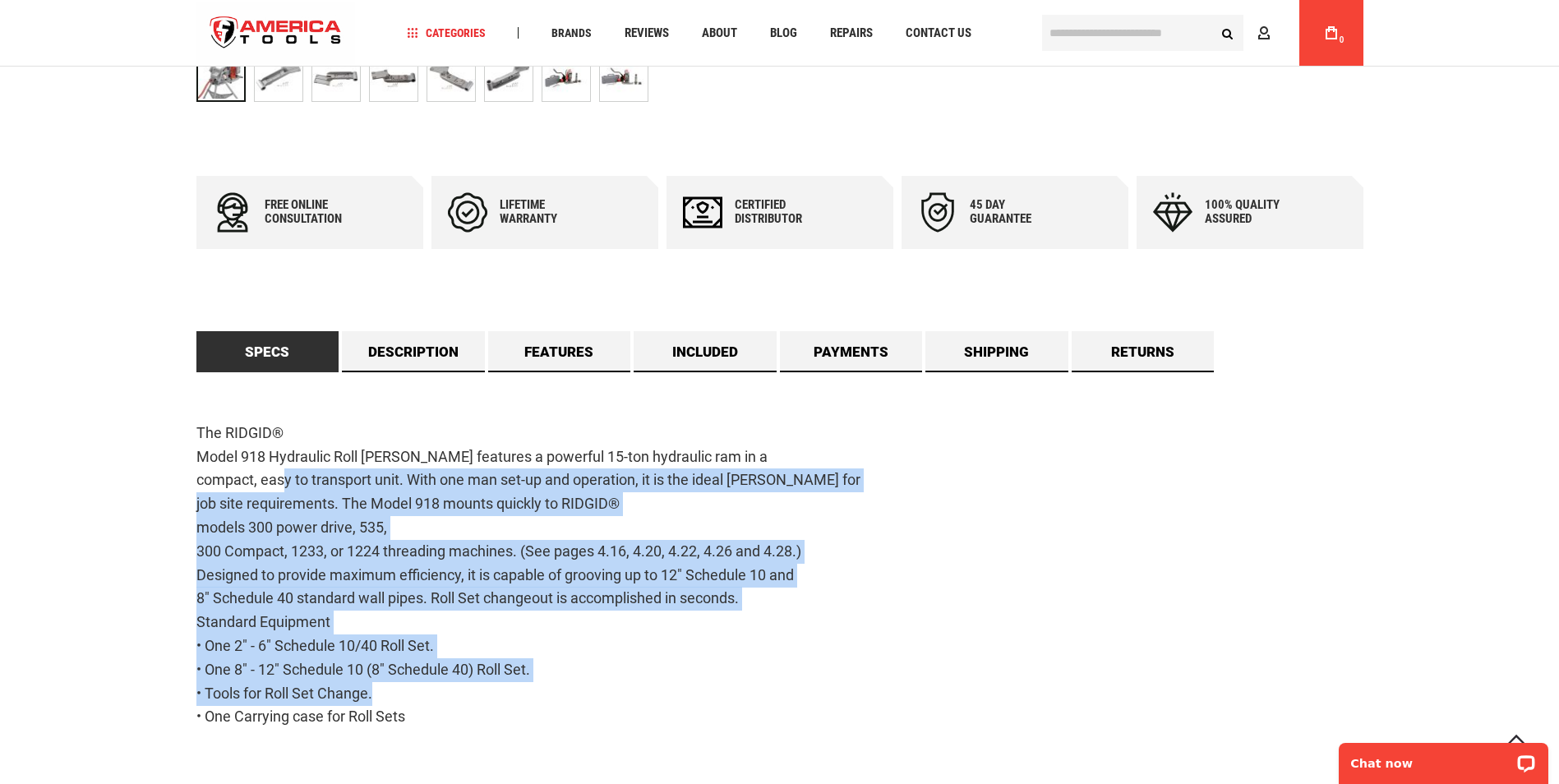
click at [539, 695] on p "The RIDGID® Model 918 Hydraulic Roll [PERSON_NAME] features a powerful 15-ton h…" at bounding box center [780, 575] width 1167 height 308
click at [912, 687] on p "The RIDGID® Model 918 Hydraulic Roll [PERSON_NAME] features a powerful 15-ton h…" at bounding box center [780, 575] width 1167 height 308
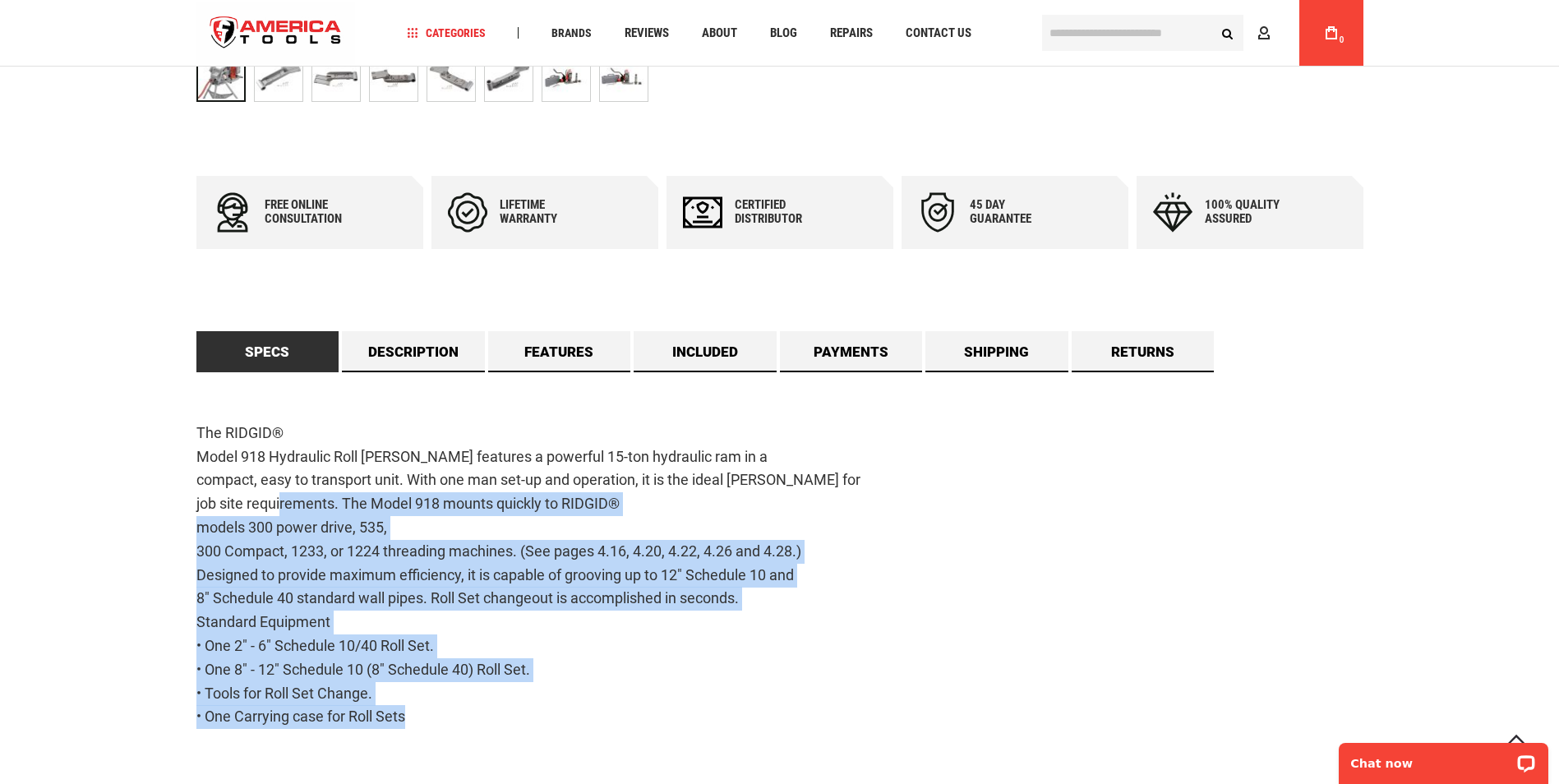
drag, startPoint x: 499, startPoint y: 710, endPoint x: 279, endPoint y: 512, distance: 296.0
click at [279, 512] on p "The RIDGID® Model 918 Hydraulic Roll [PERSON_NAME] features a powerful 15-ton h…" at bounding box center [780, 575] width 1167 height 308
drag, startPoint x: 279, startPoint y: 512, endPoint x: 328, endPoint y: 495, distance: 51.9
click at [328, 495] on p "The RIDGID® Model 918 Hydraulic Roll [PERSON_NAME] features a powerful 15-ton h…" at bounding box center [780, 575] width 1167 height 308
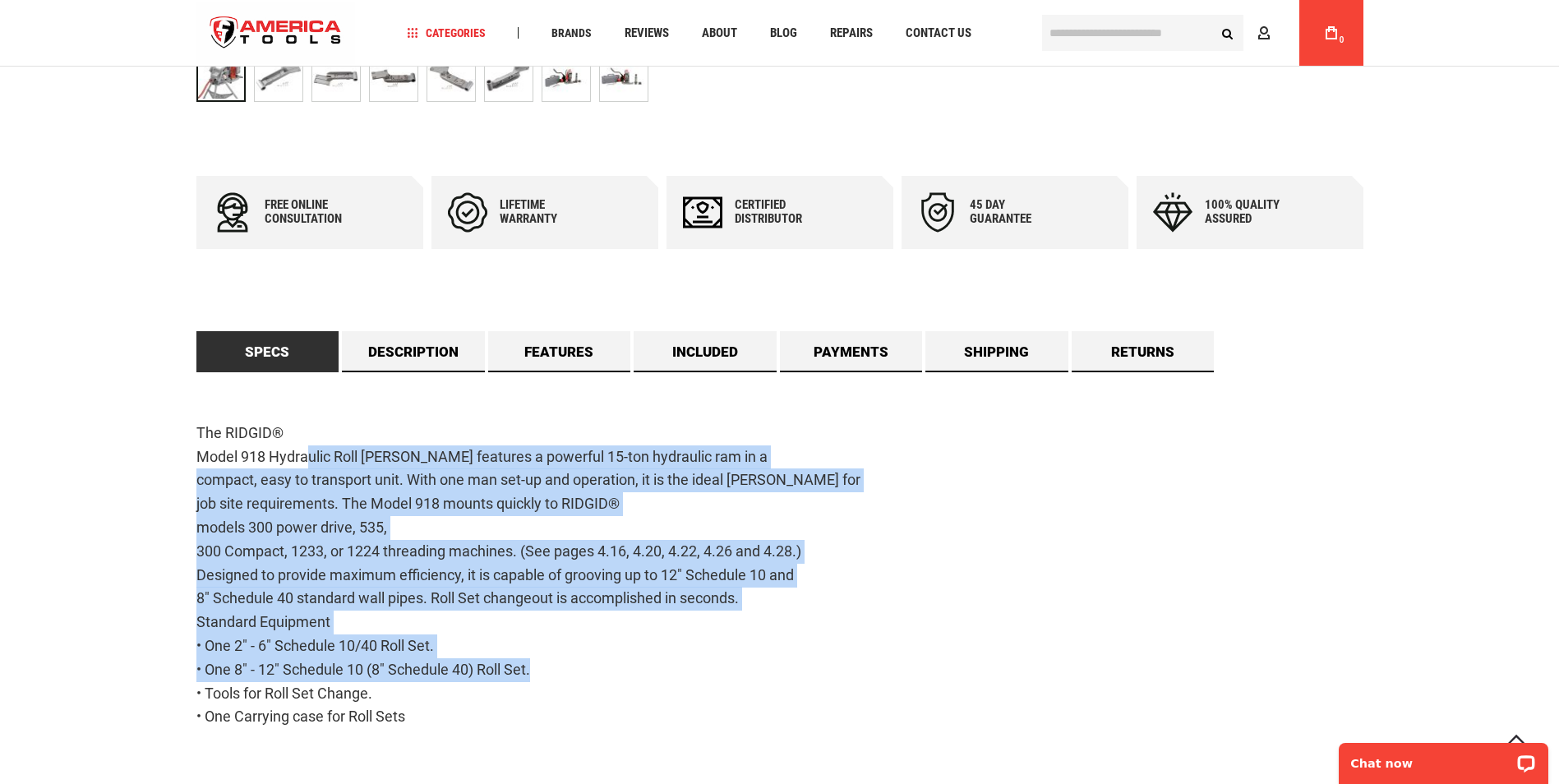
drag, startPoint x: 303, startPoint y: 457, endPoint x: 626, endPoint y: 678, distance: 391.4
click at [626, 678] on p "The RIDGID® Model 918 Hydraulic Roll [PERSON_NAME] features a powerful 15-ton h…" at bounding box center [780, 575] width 1167 height 308
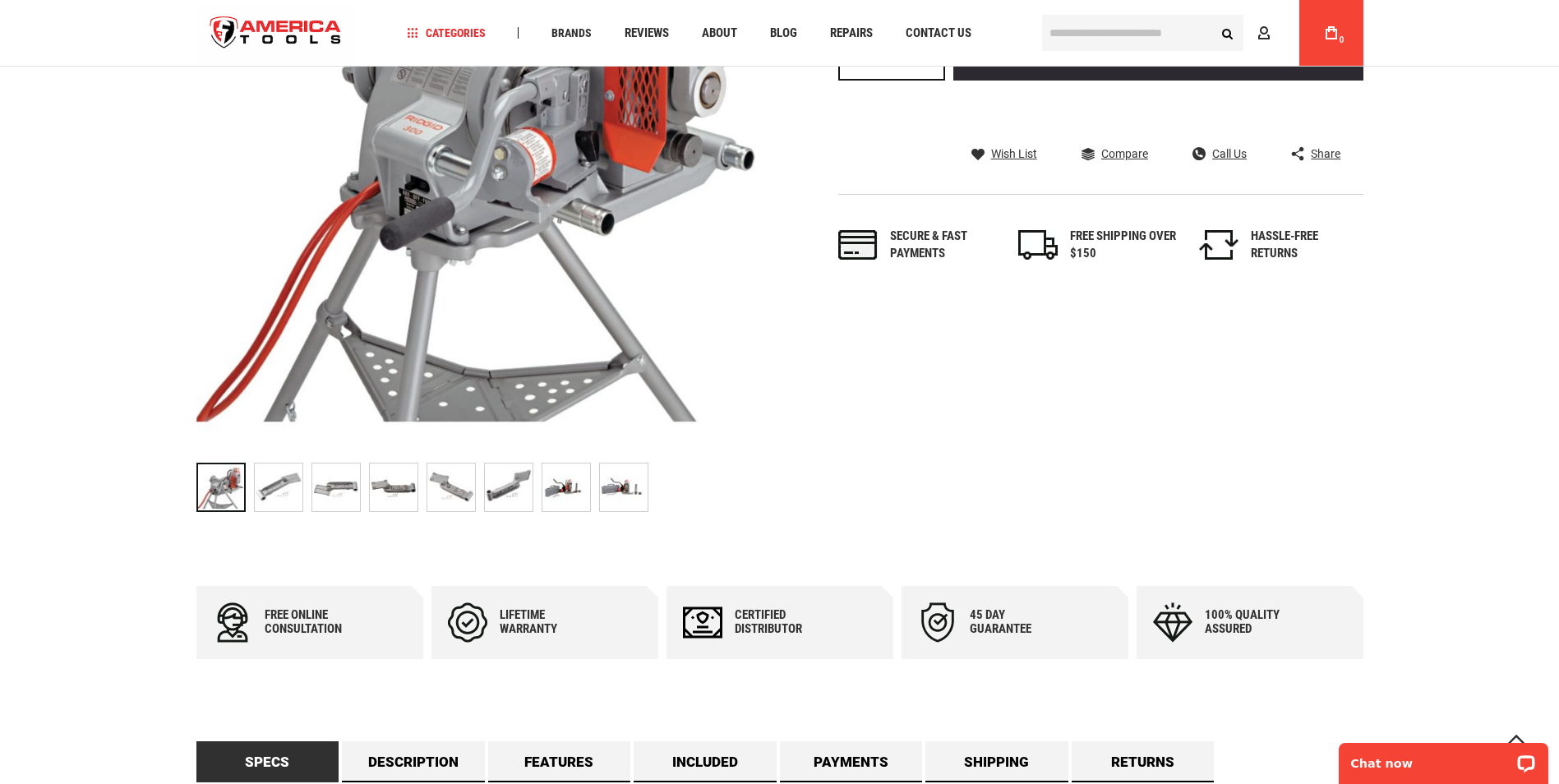
scroll to position [411, 0]
click at [929, 413] on div "Skip to the end of the images gallery Skip to the beginning of the images galle…" at bounding box center [780, 196] width 1167 height 649
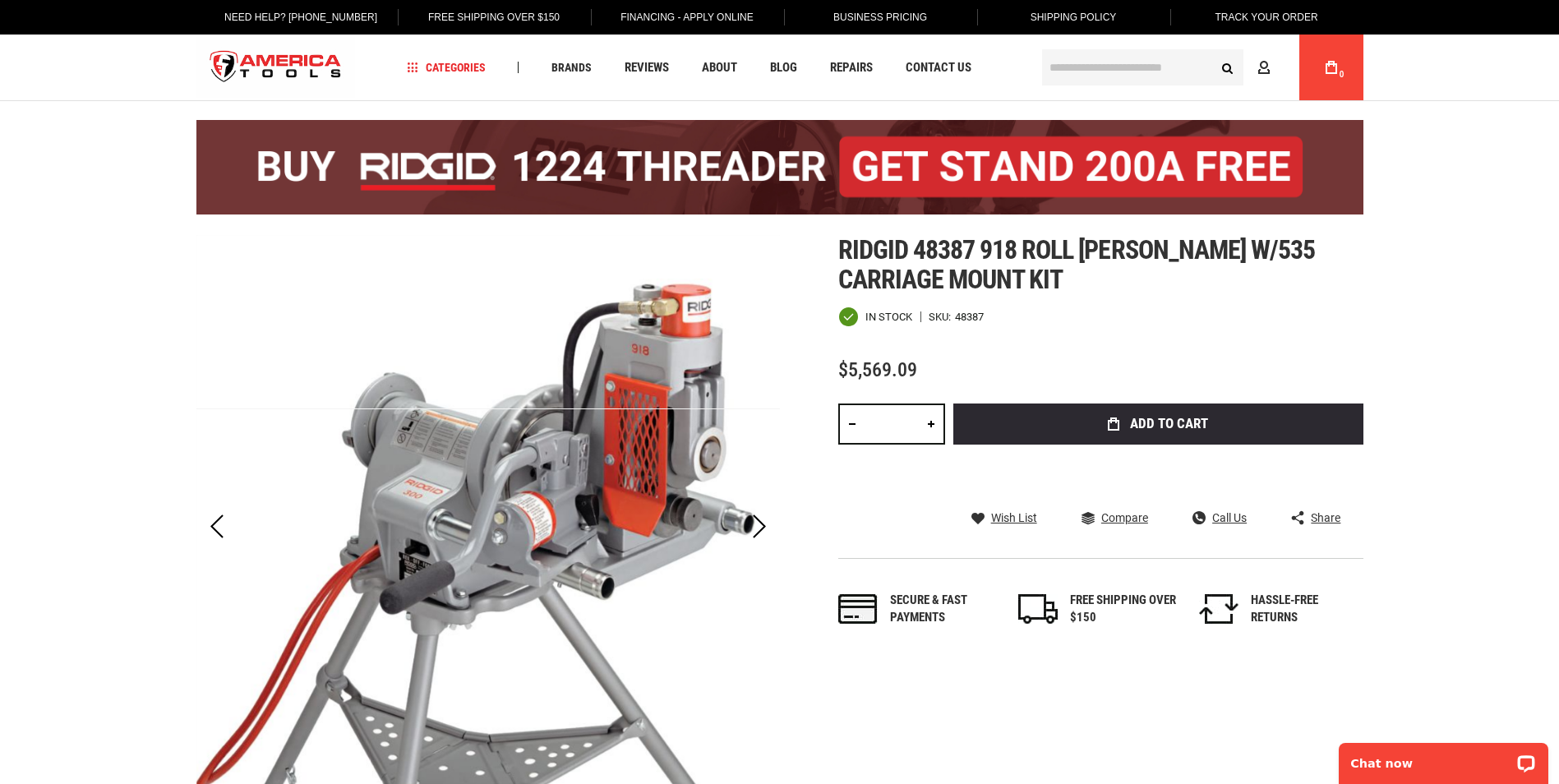
scroll to position [0, 0]
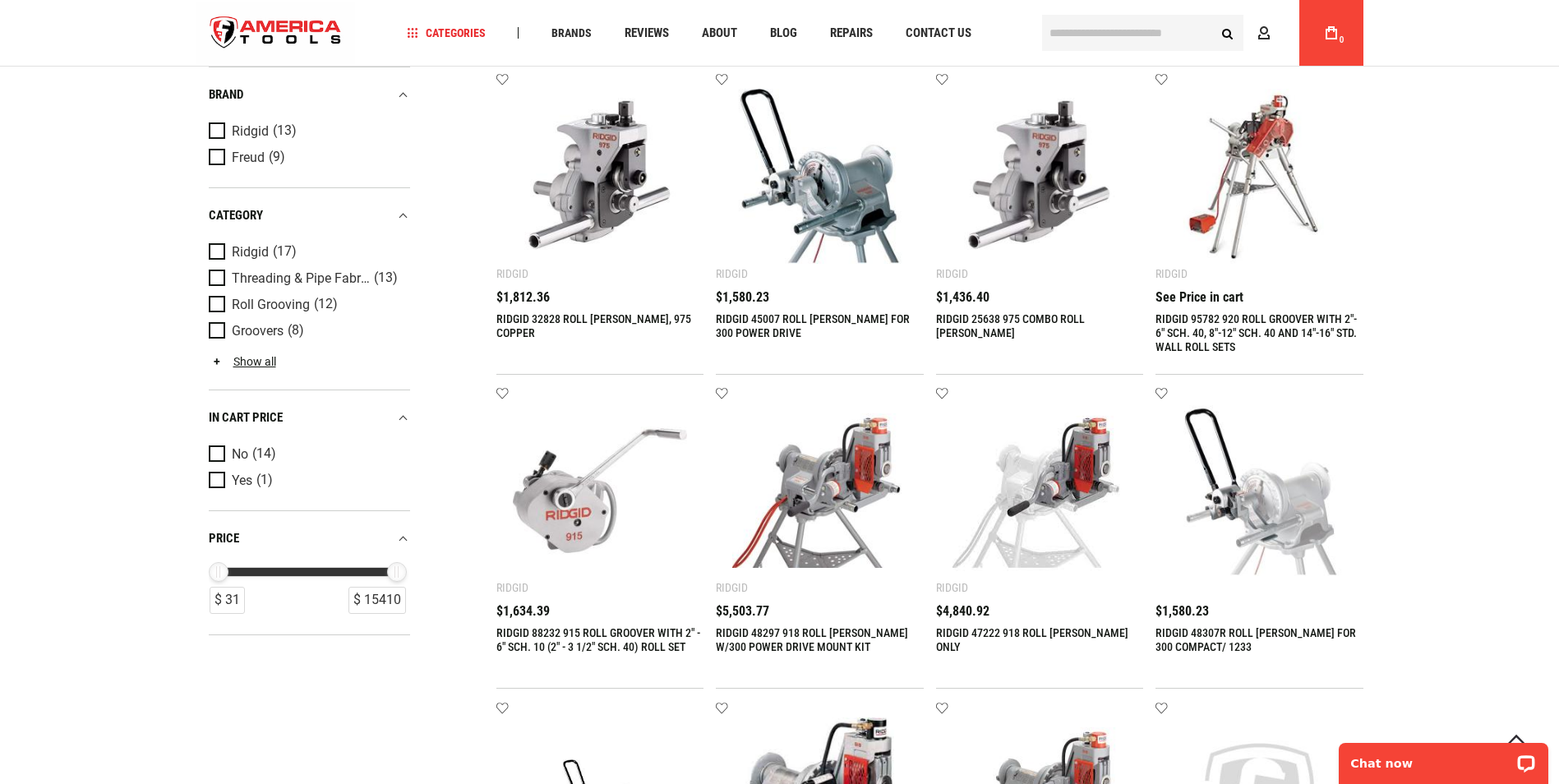
scroll to position [411, 0]
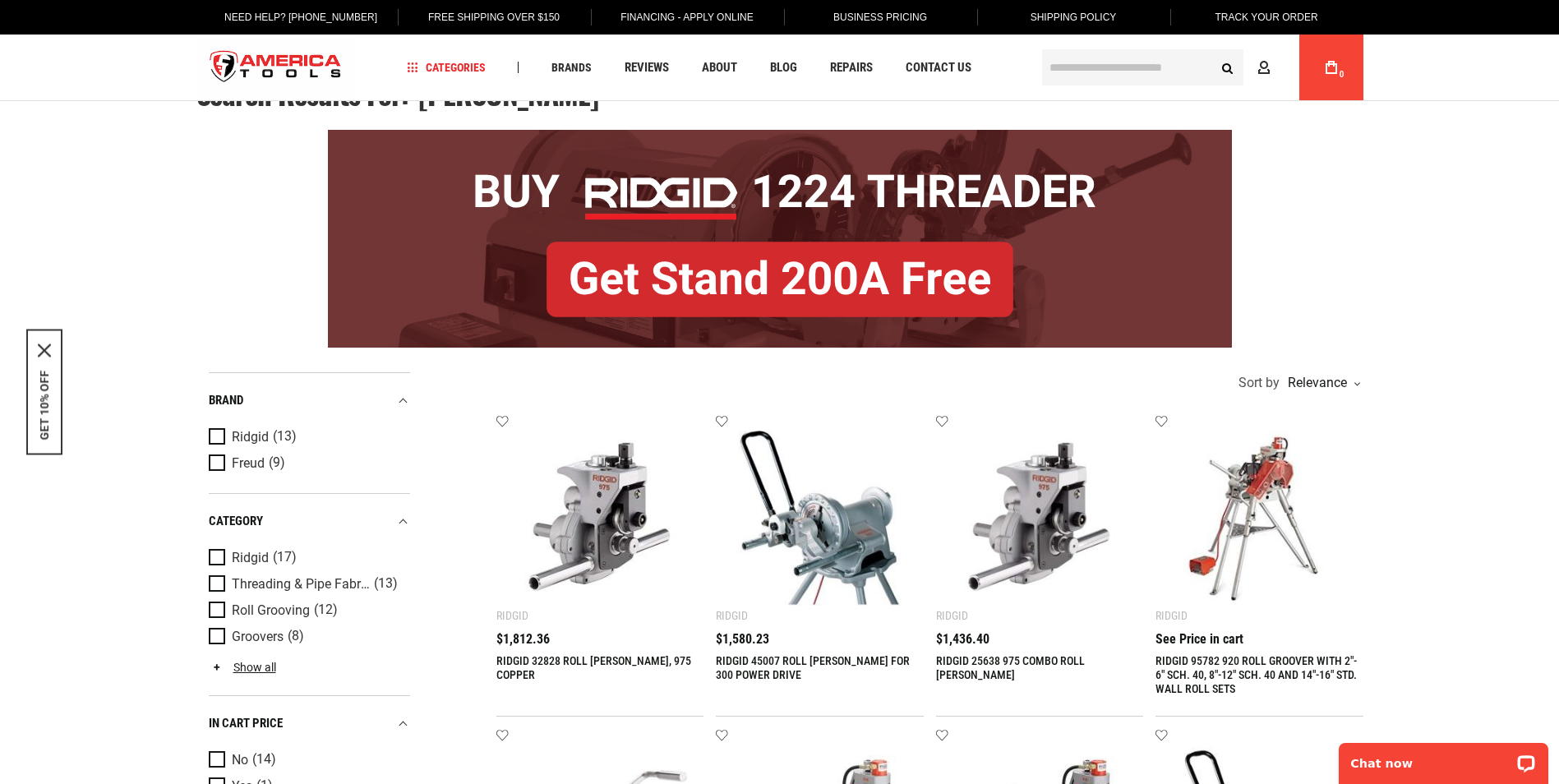
scroll to position [0, 0]
